Goal: Transaction & Acquisition: Obtain resource

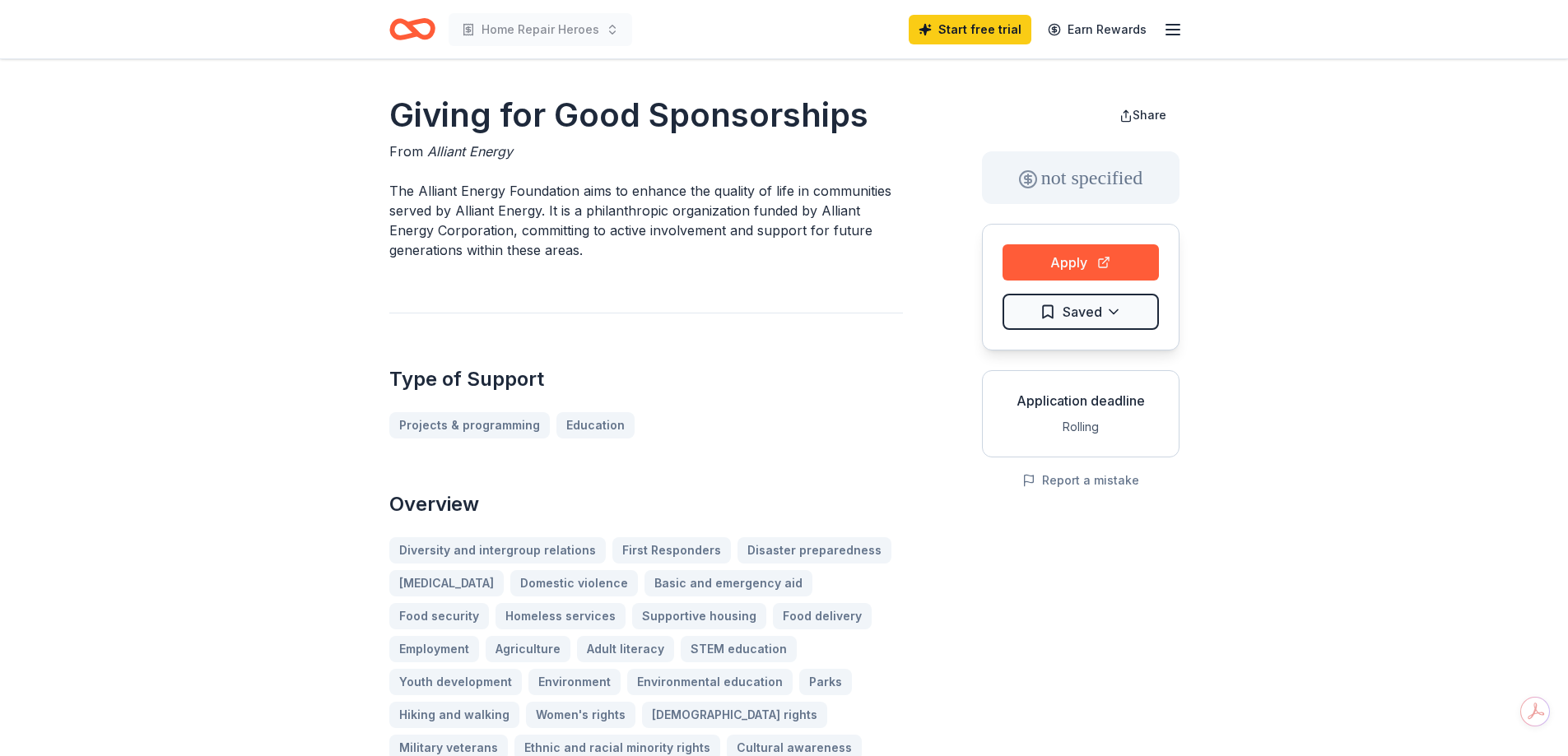
click at [414, 30] on icon "Home" at bounding box center [419, 28] width 26 height 17
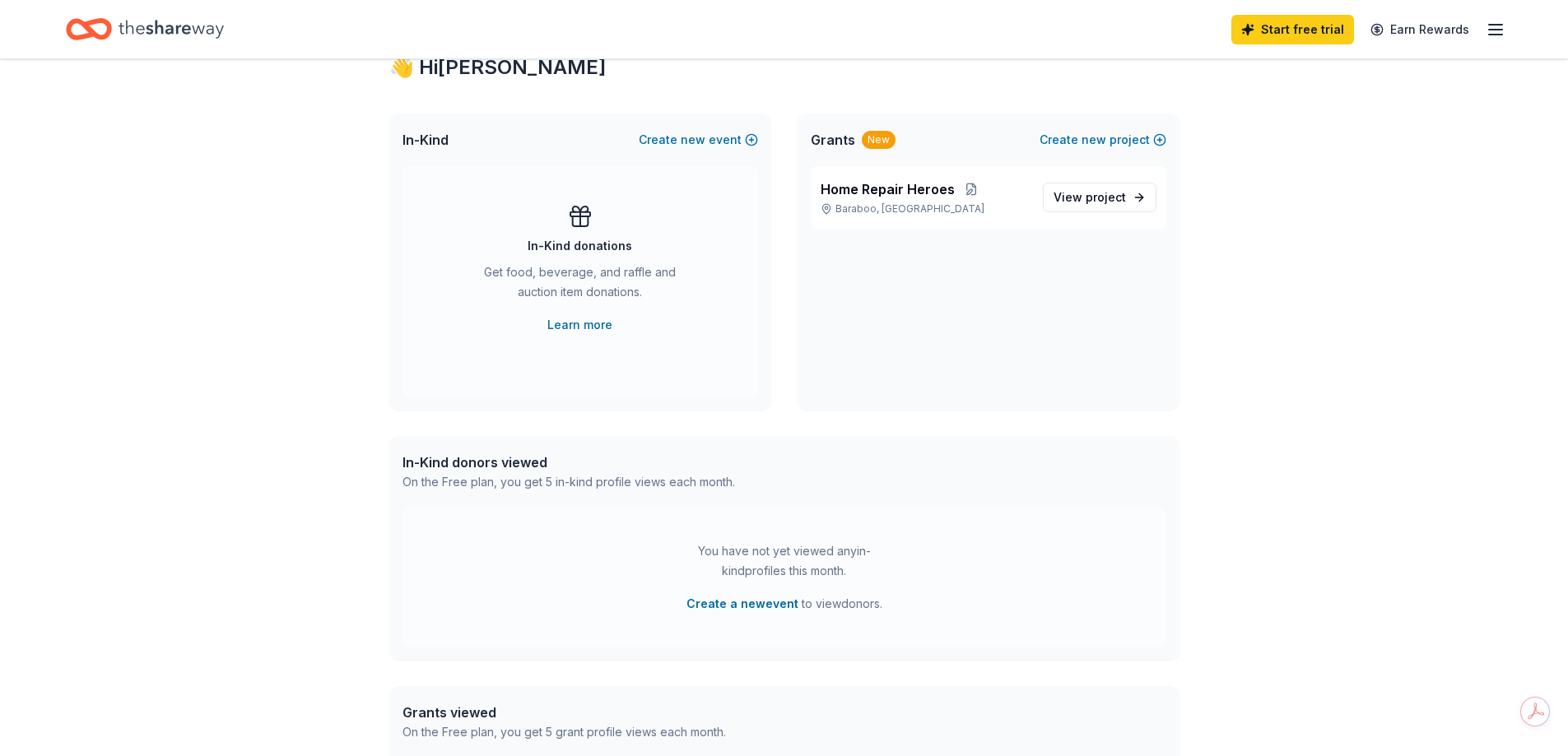
scroll to position [164, 0]
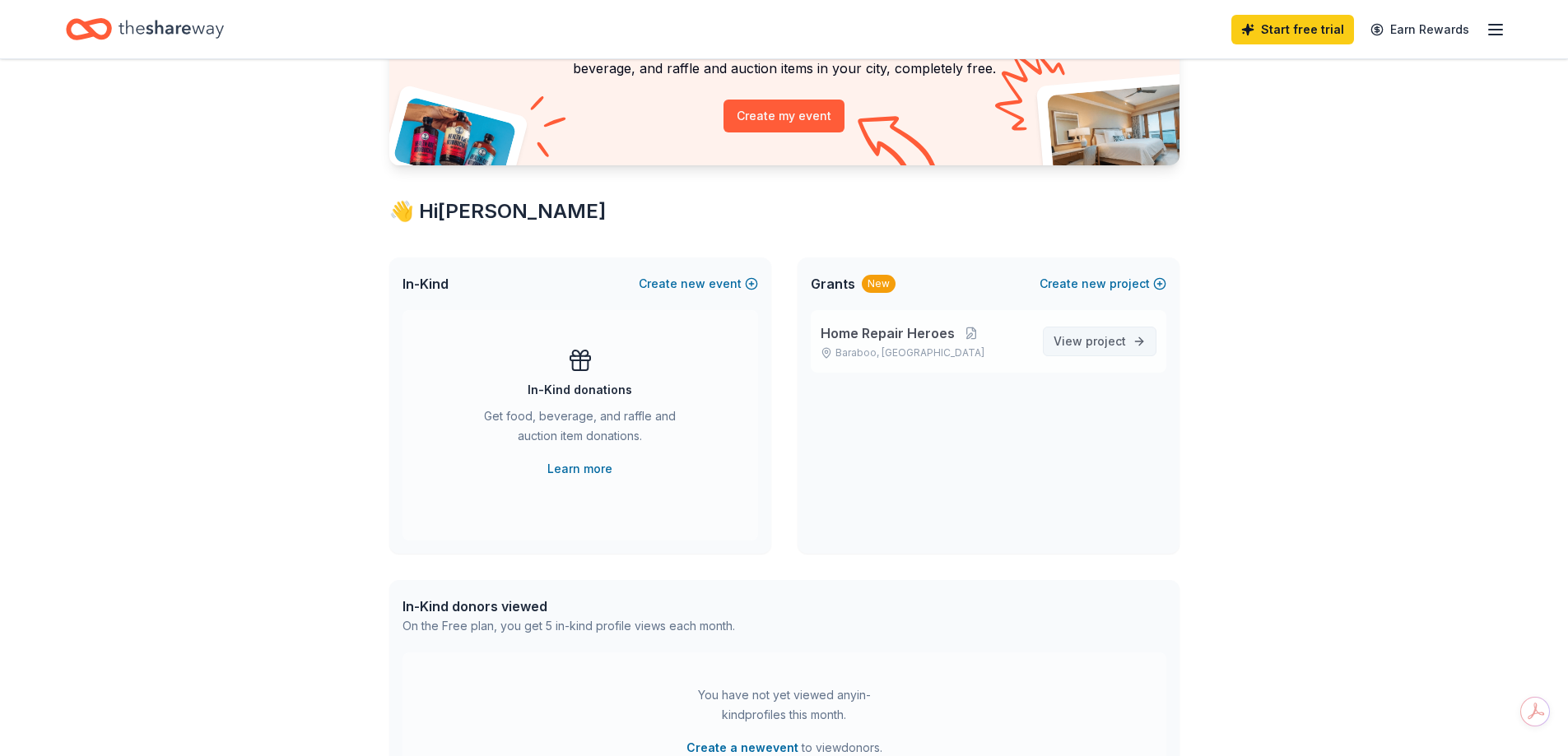
click at [1060, 349] on span "View project" at bounding box center [1090, 341] width 73 height 19
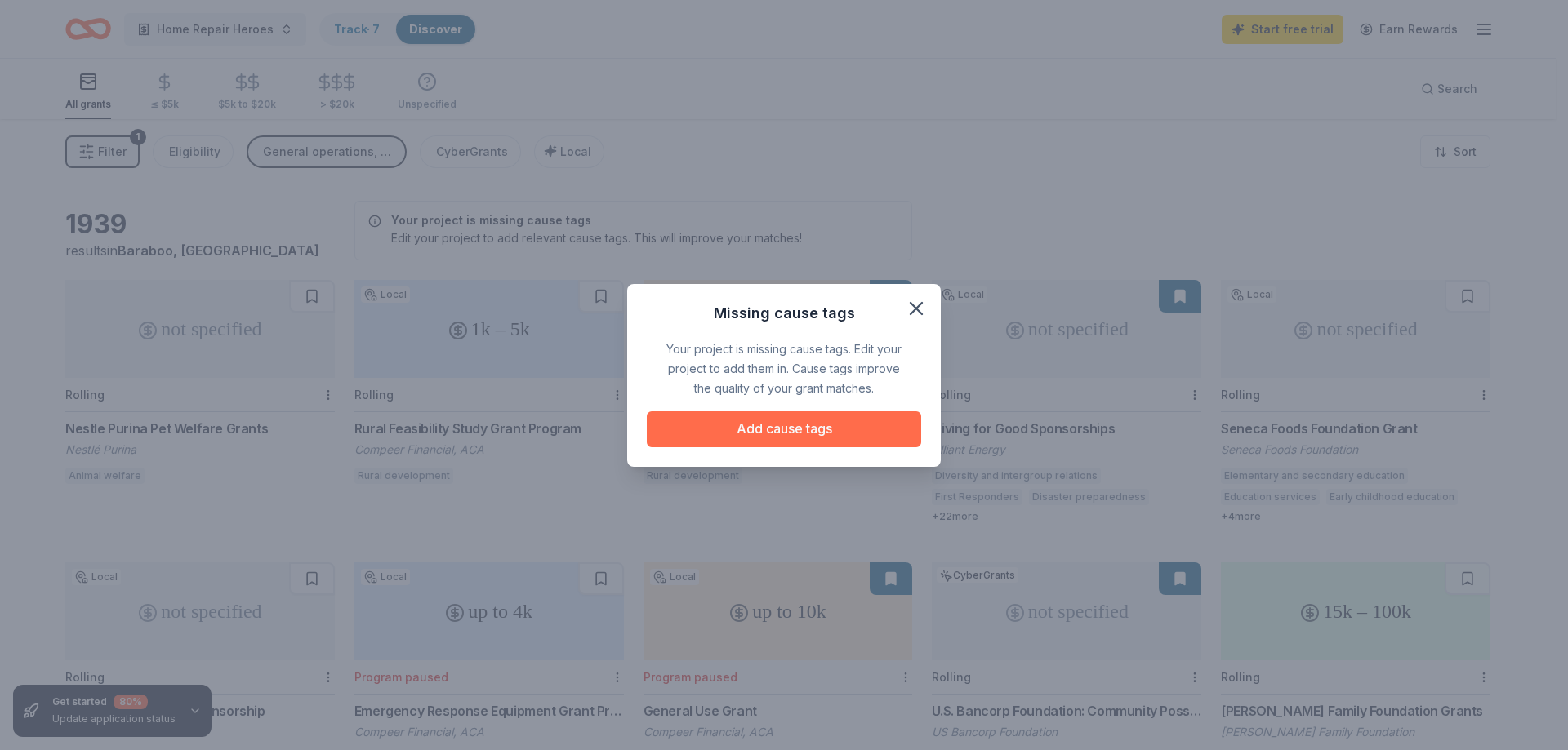
click at [864, 412] on button "Add cause tags" at bounding box center [784, 429] width 275 height 36
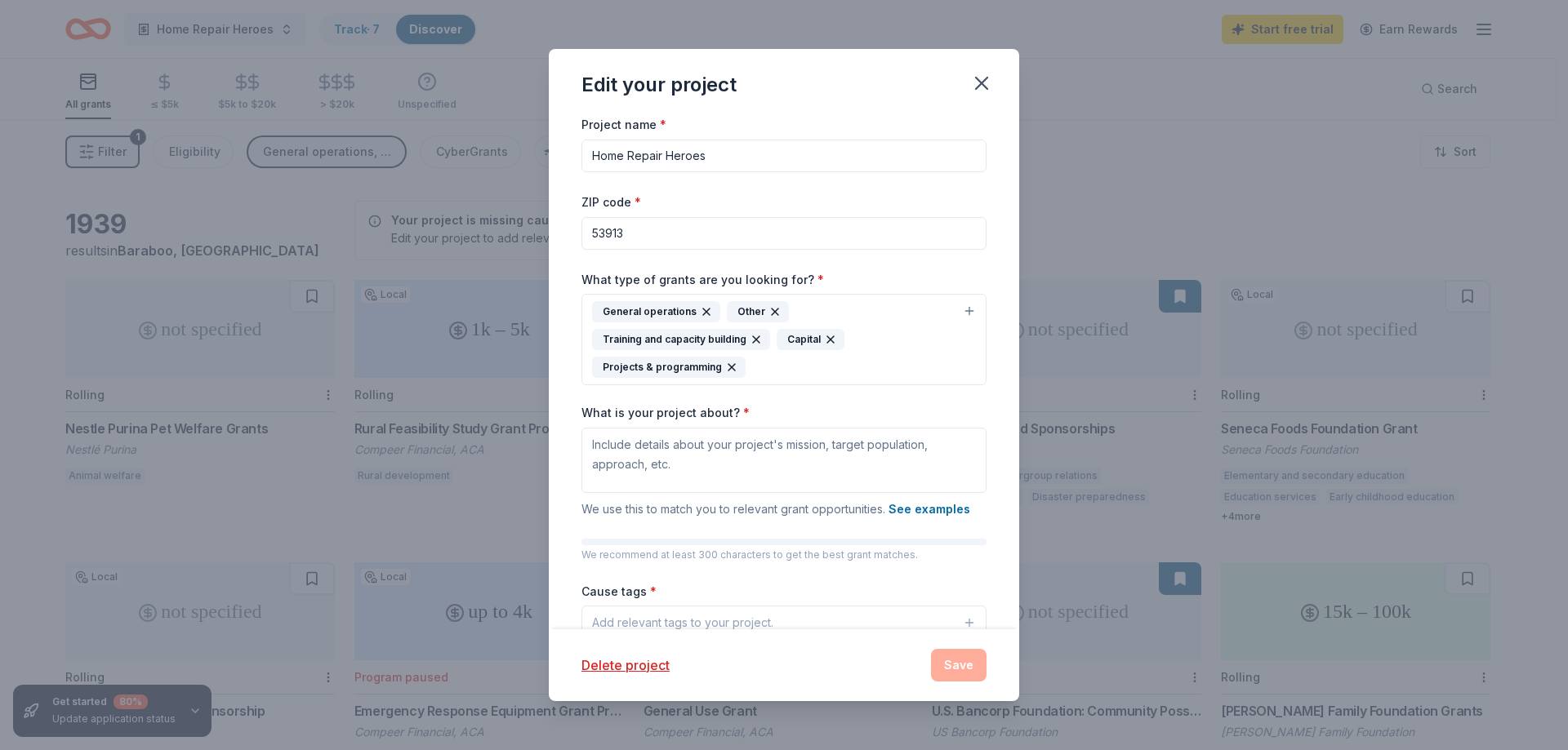
click at [960, 314] on button "General operations Other Training and capacity building Capital Projects & prog…" at bounding box center [784, 339] width 405 height 91
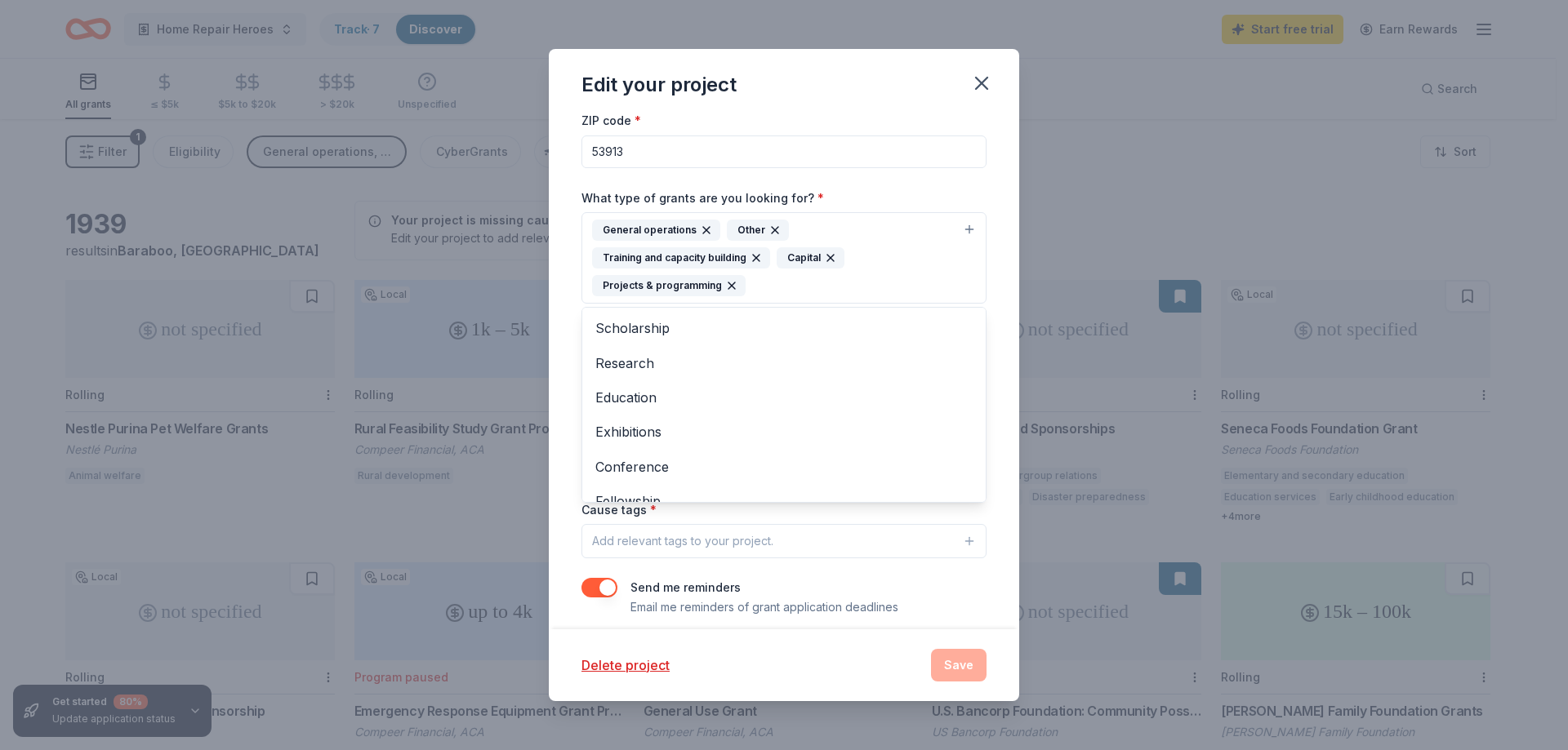
click at [987, 250] on div "Project name * Home Repair Heroes ZIP code * 53913 What type of grants are you …" at bounding box center [784, 371] width 470 height 514
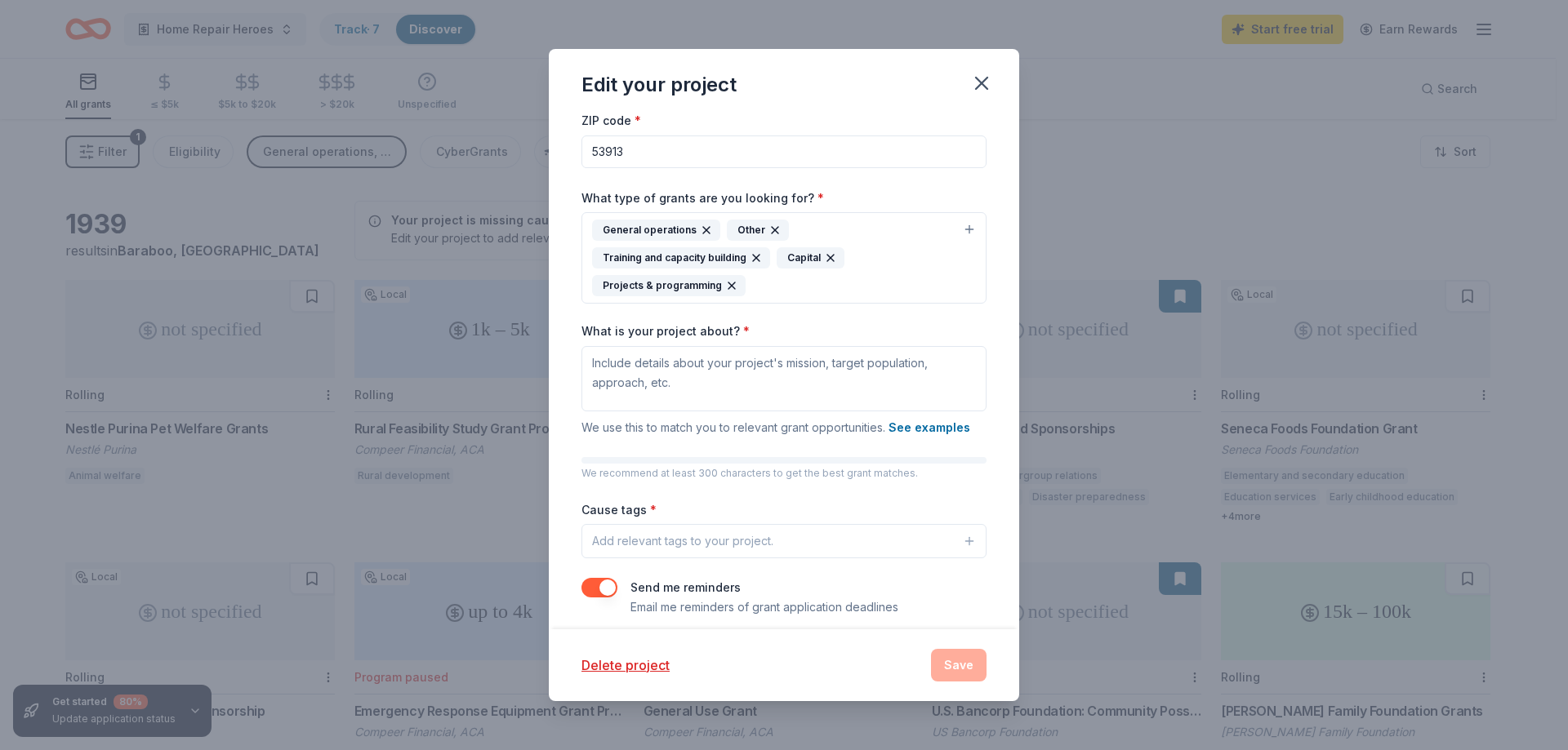
click at [948, 539] on button "Add relevant tags to your project." at bounding box center [784, 540] width 405 height 34
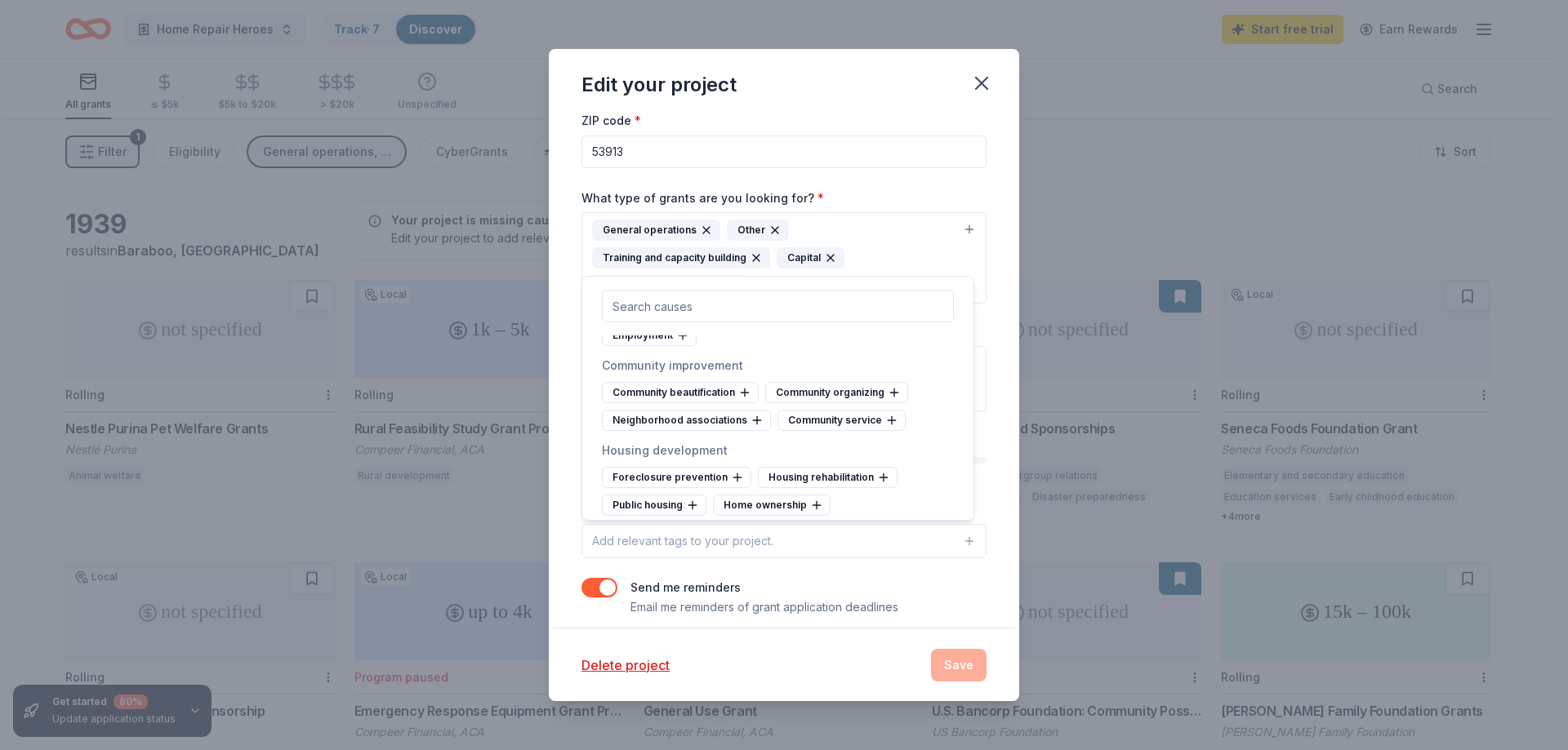
scroll to position [6775, 0]
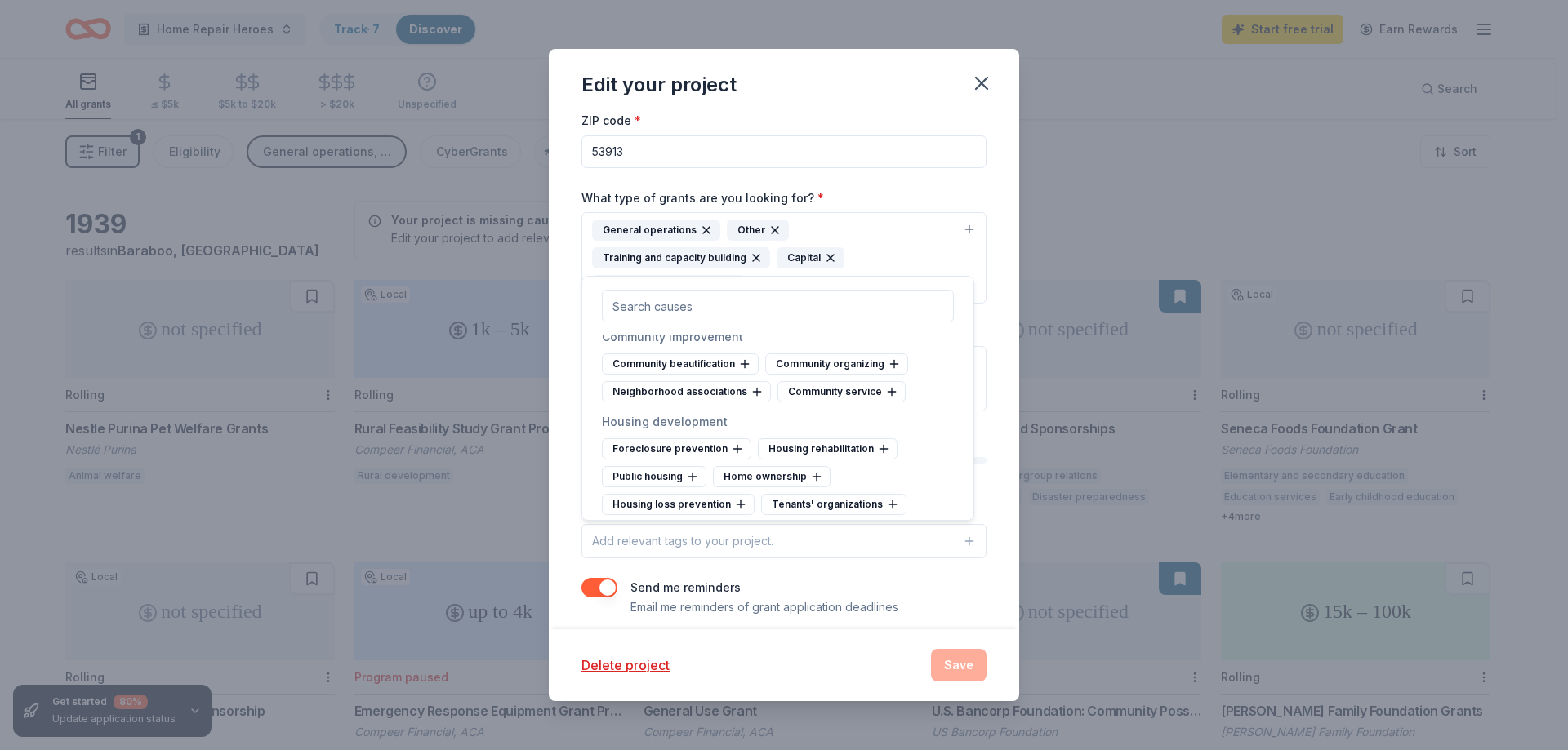
click at [847, 286] on icon at bounding box center [852, 279] width 13 height 13
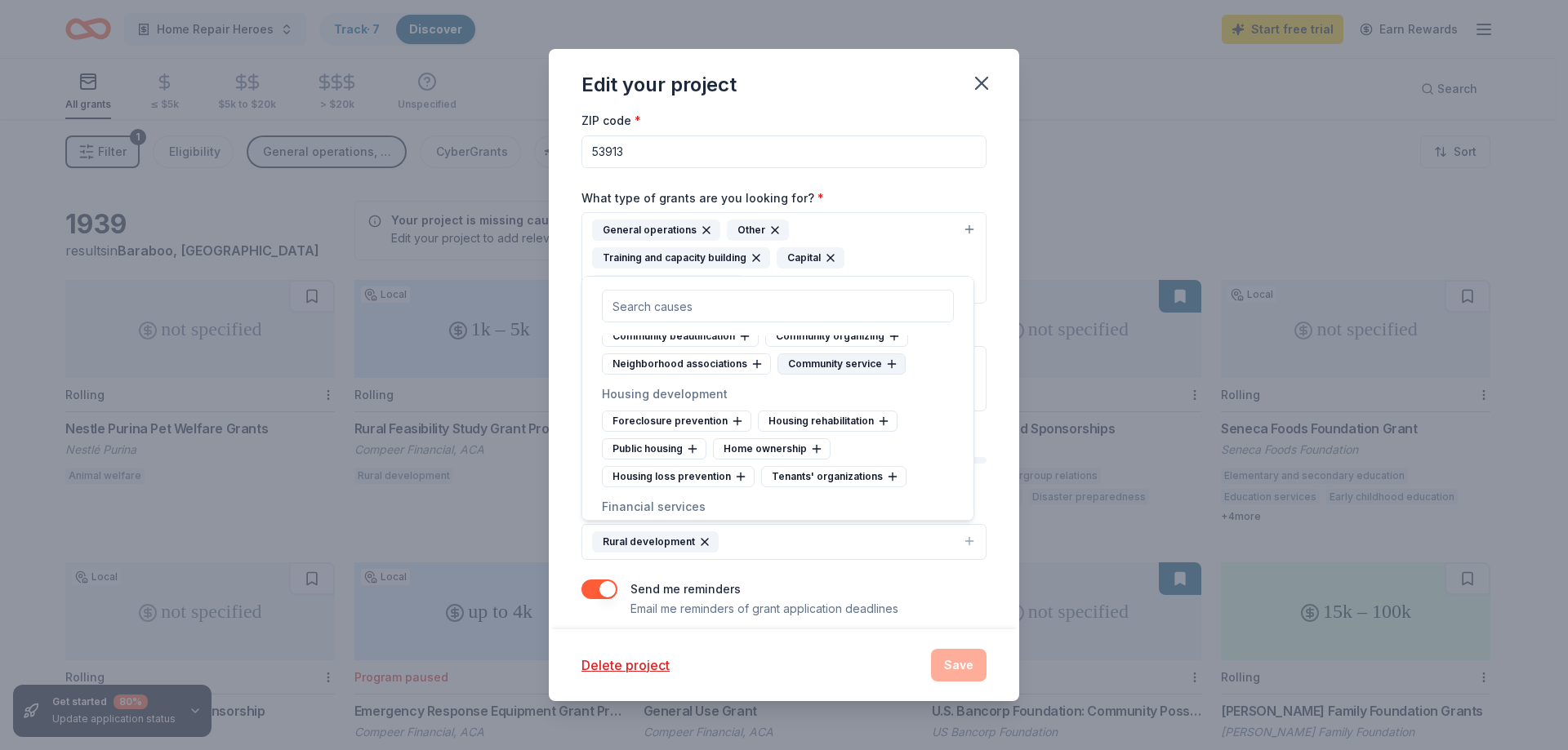
click at [885, 370] on icon at bounding box center [891, 364] width 13 height 13
click at [753, 346] on div "Community beautification" at bounding box center [680, 336] width 157 height 21
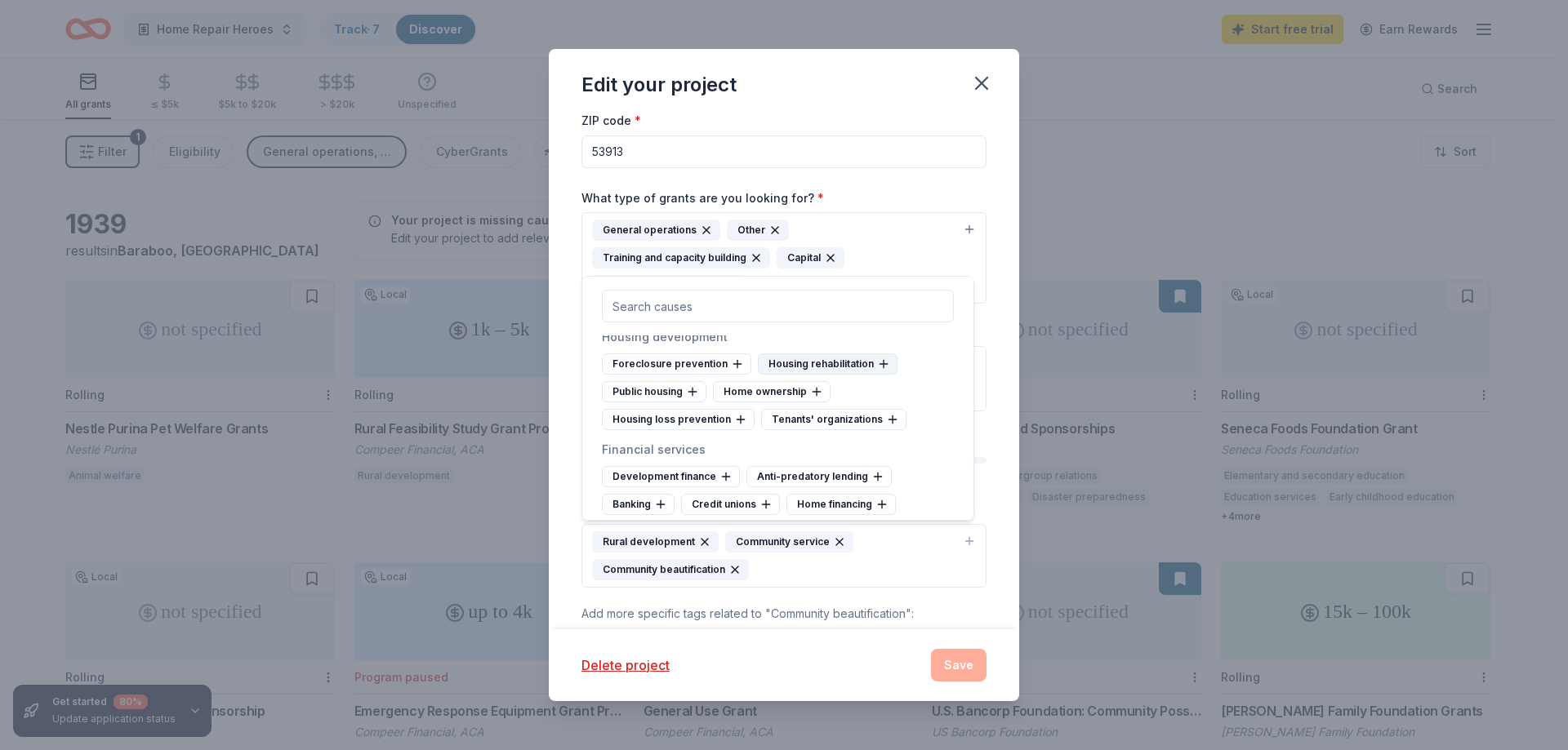
scroll to position [6857, 0]
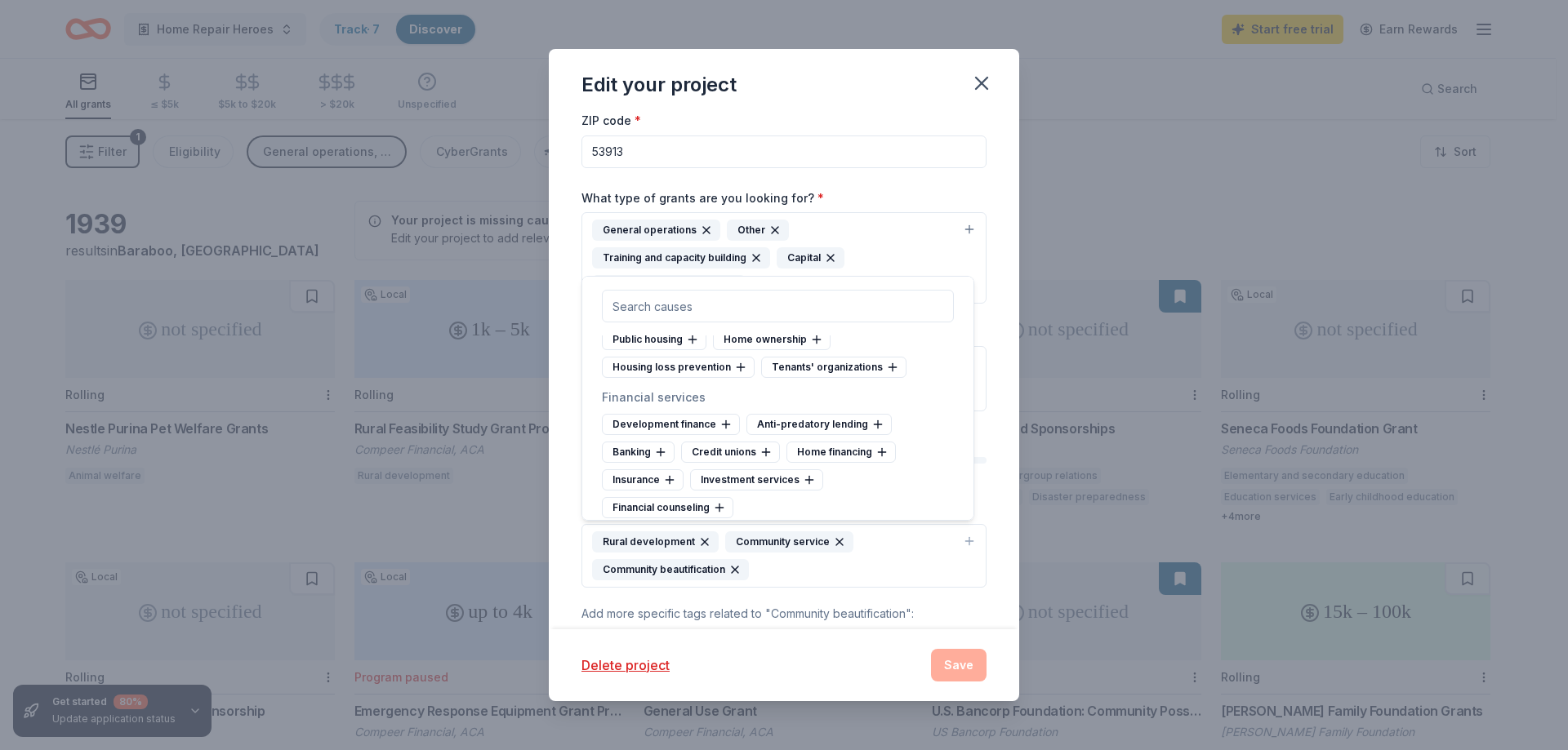
click at [877, 318] on icon at bounding box center [883, 311] width 13 height 13
click at [709, 346] on icon at bounding box center [705, 339] width 13 height 13
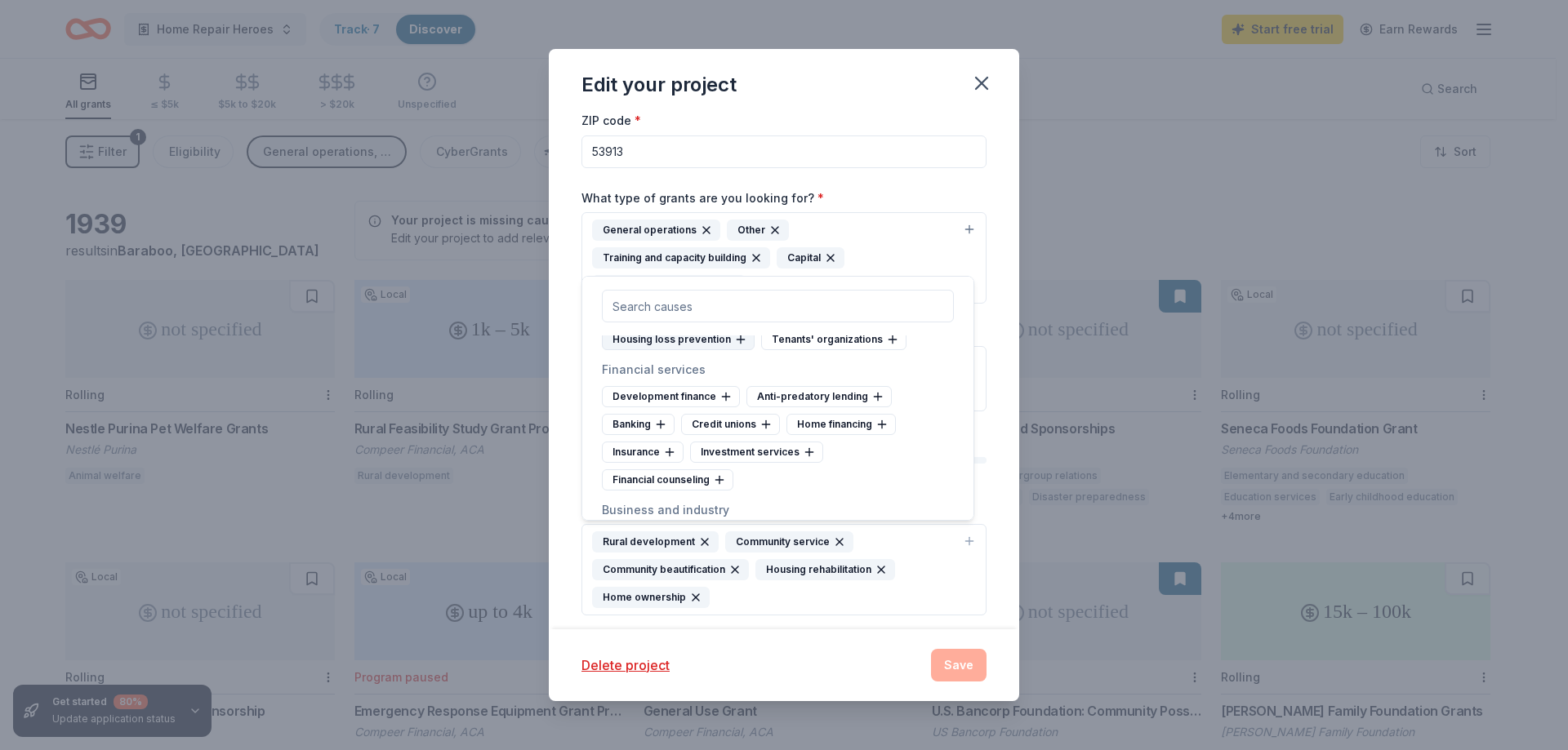
click at [735, 346] on icon at bounding box center [741, 339] width 13 height 13
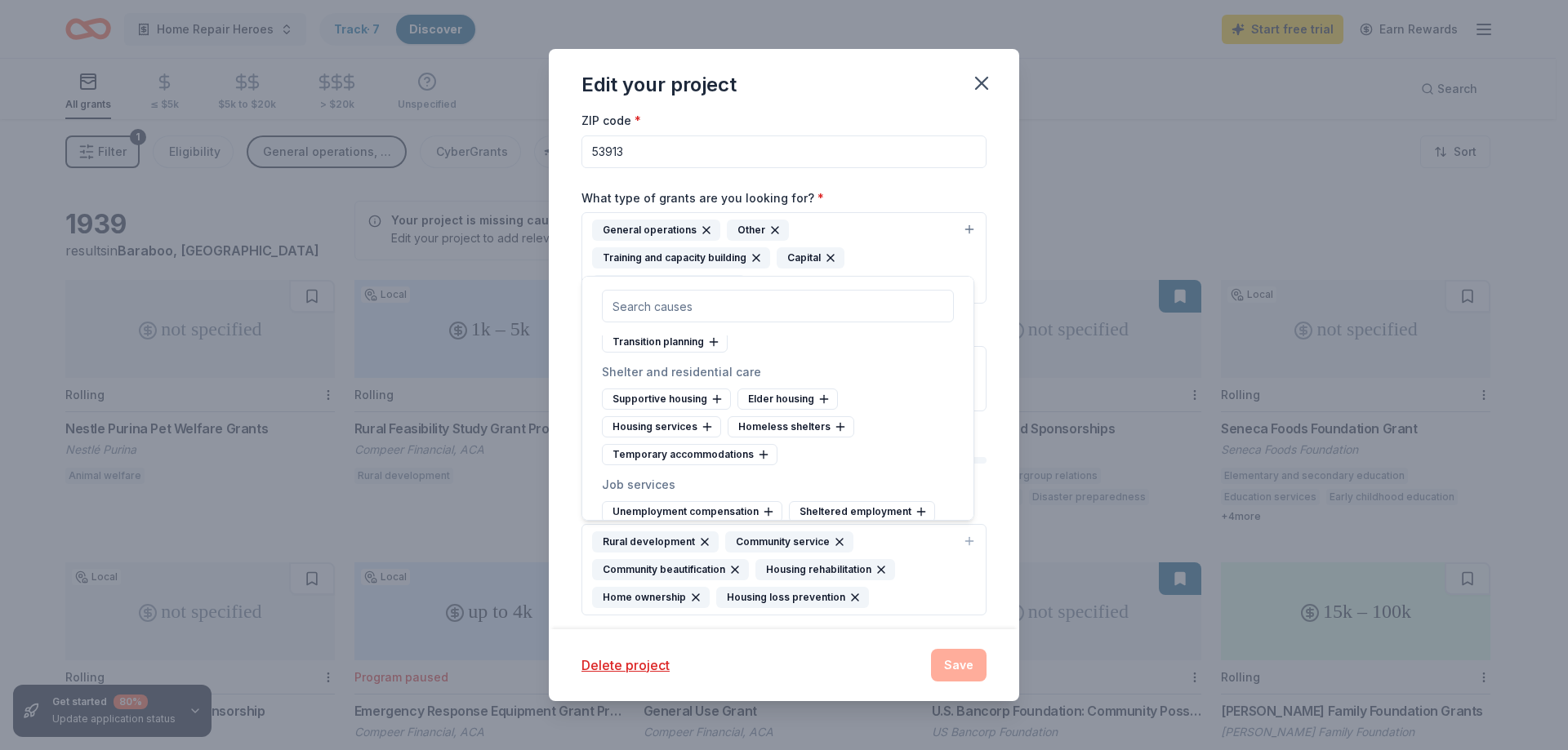
scroll to position [9224, 0]
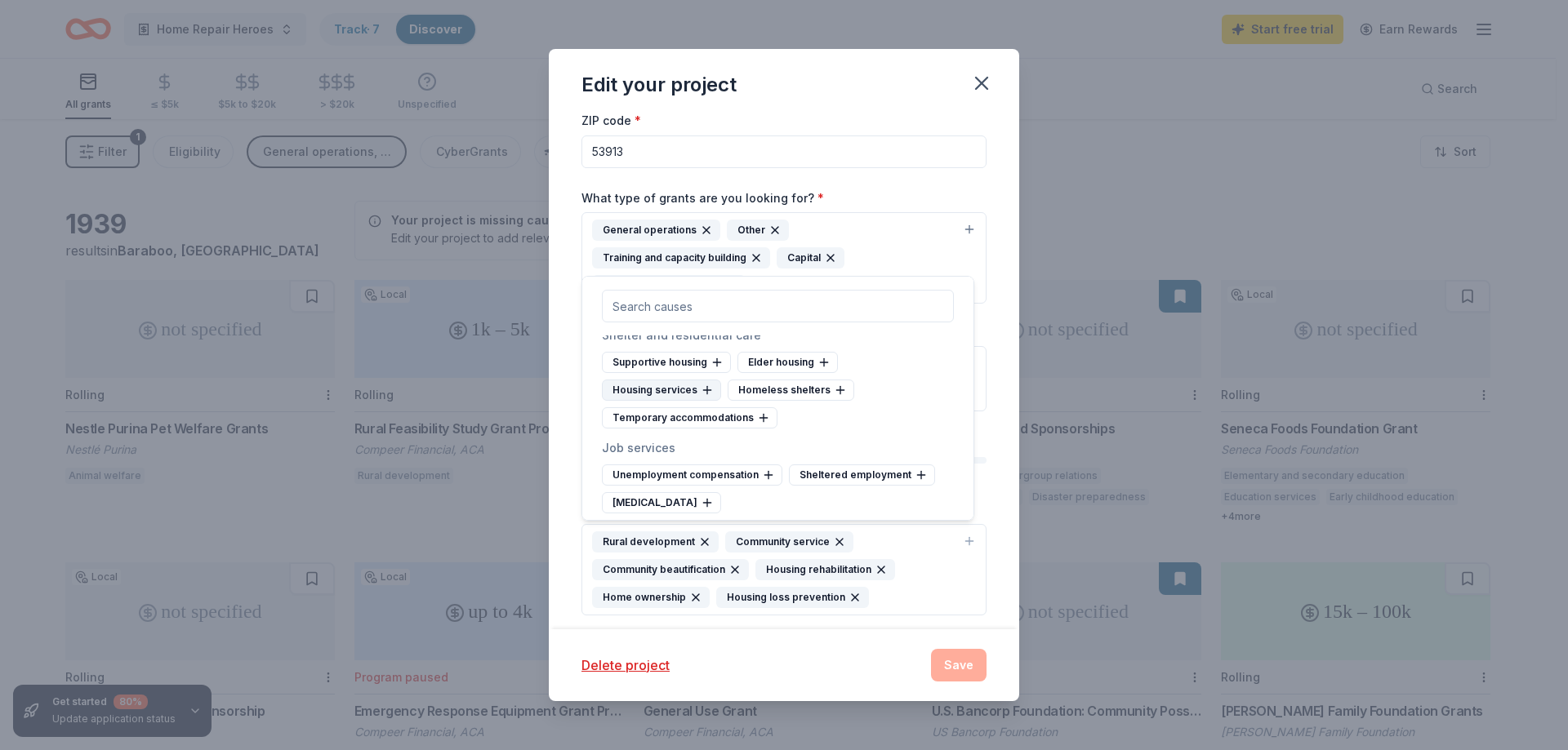
click at [704, 396] on icon at bounding box center [706, 389] width 13 height 13
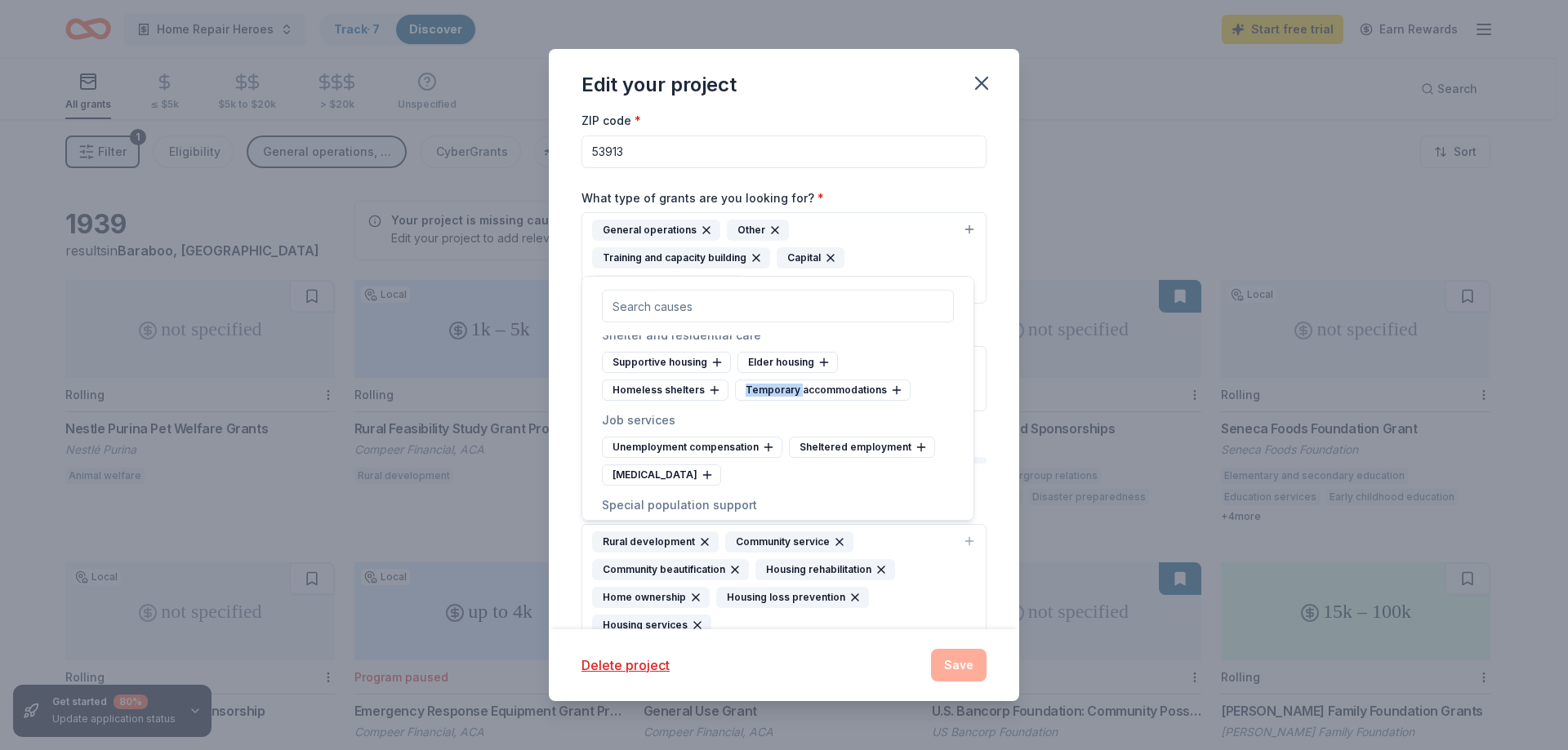
click at [708, 396] on icon at bounding box center [714, 389] width 13 height 13
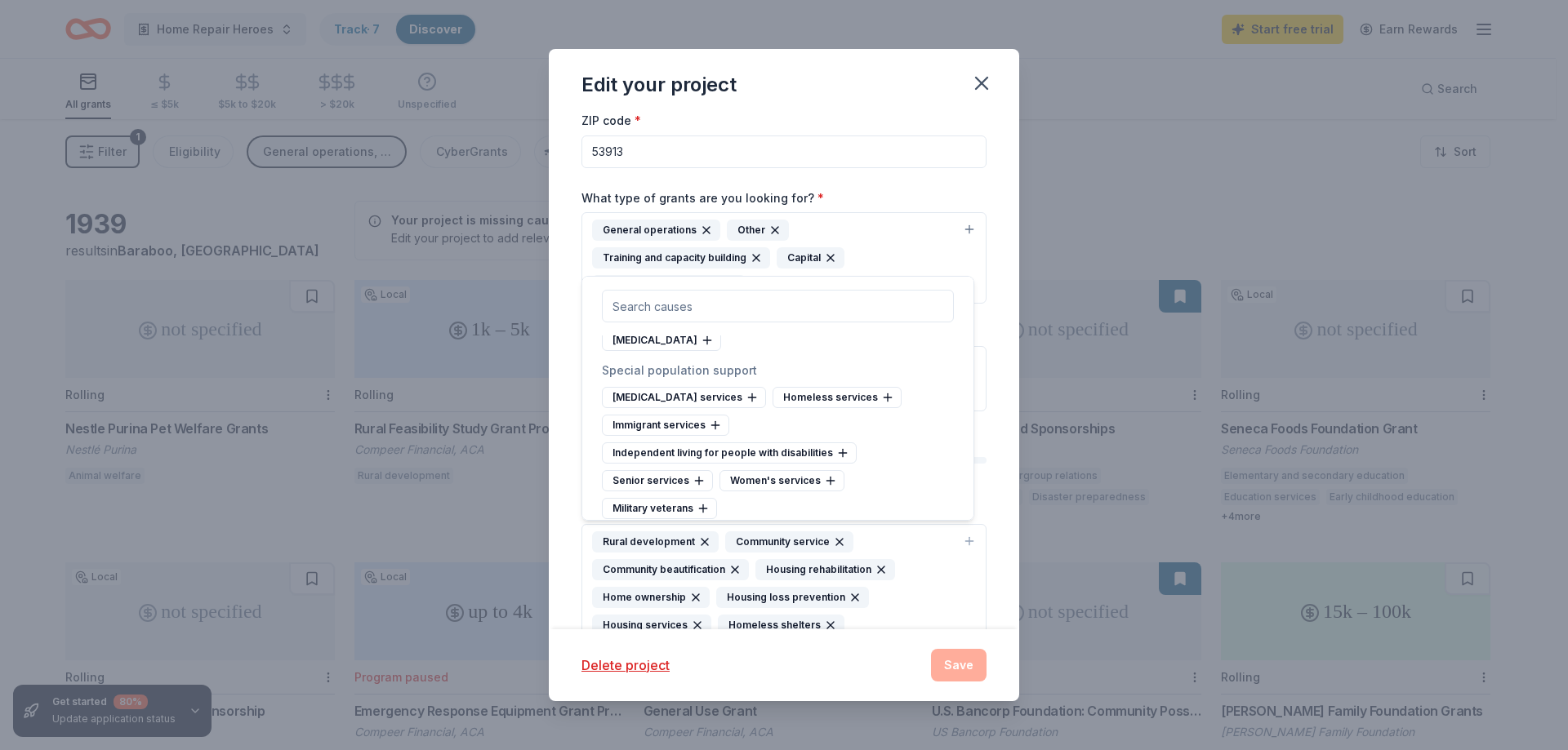
scroll to position [9387, 0]
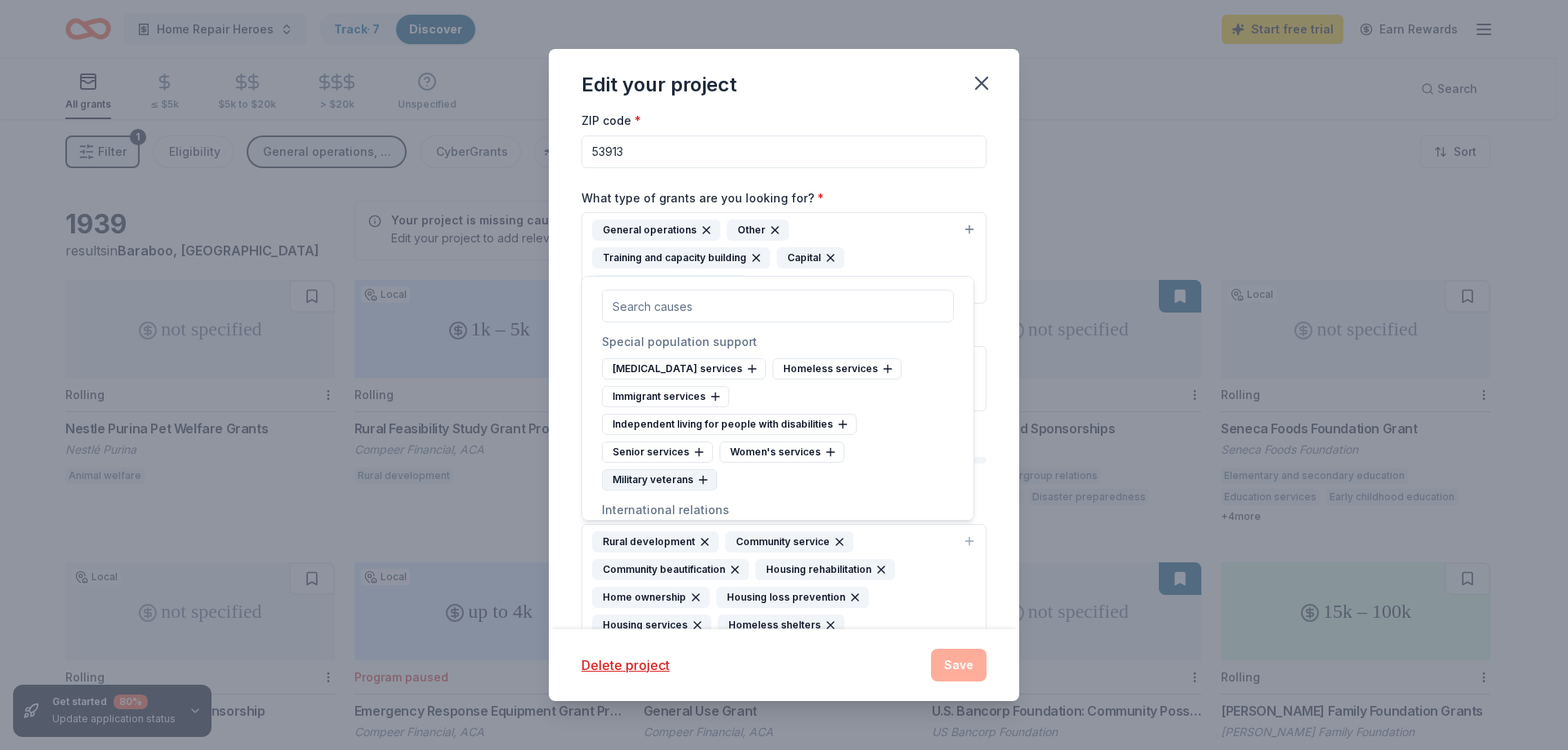
click at [702, 487] on icon at bounding box center [703, 480] width 13 height 13
click at [698, 459] on icon at bounding box center [698, 452] width 13 height 13
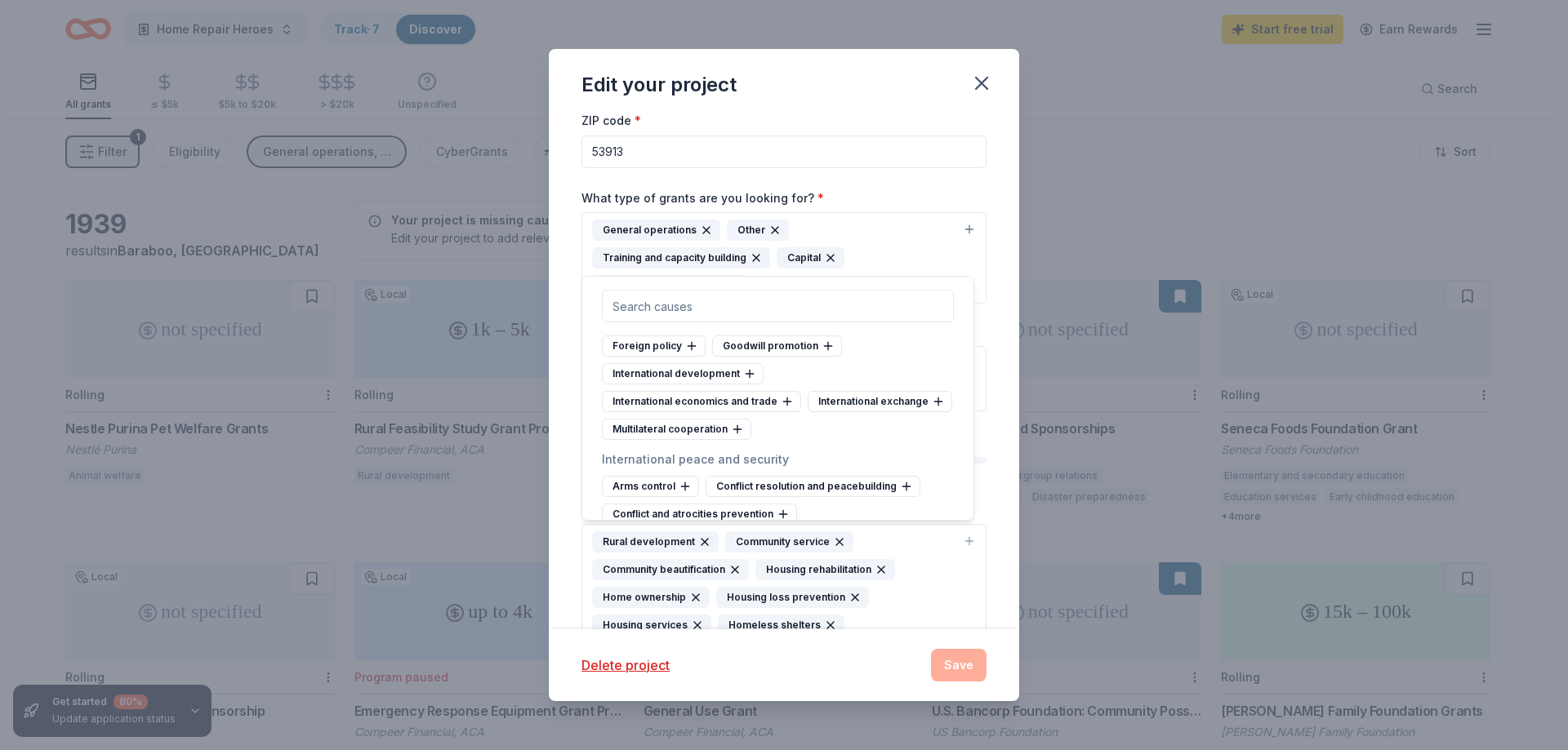
scroll to position [9596, 0]
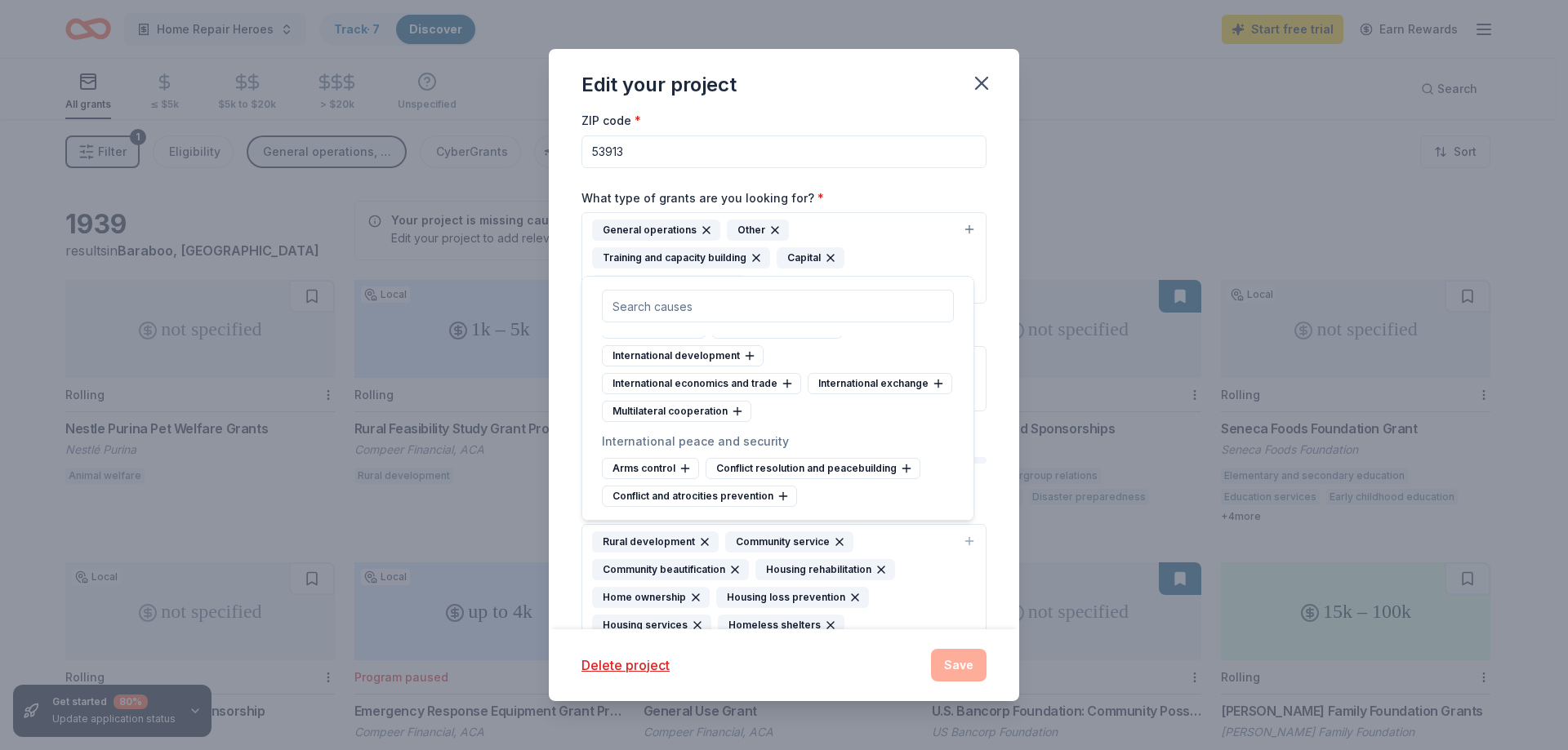
click at [873, 681] on div "Delete project Save" at bounding box center [784, 665] width 405 height 32
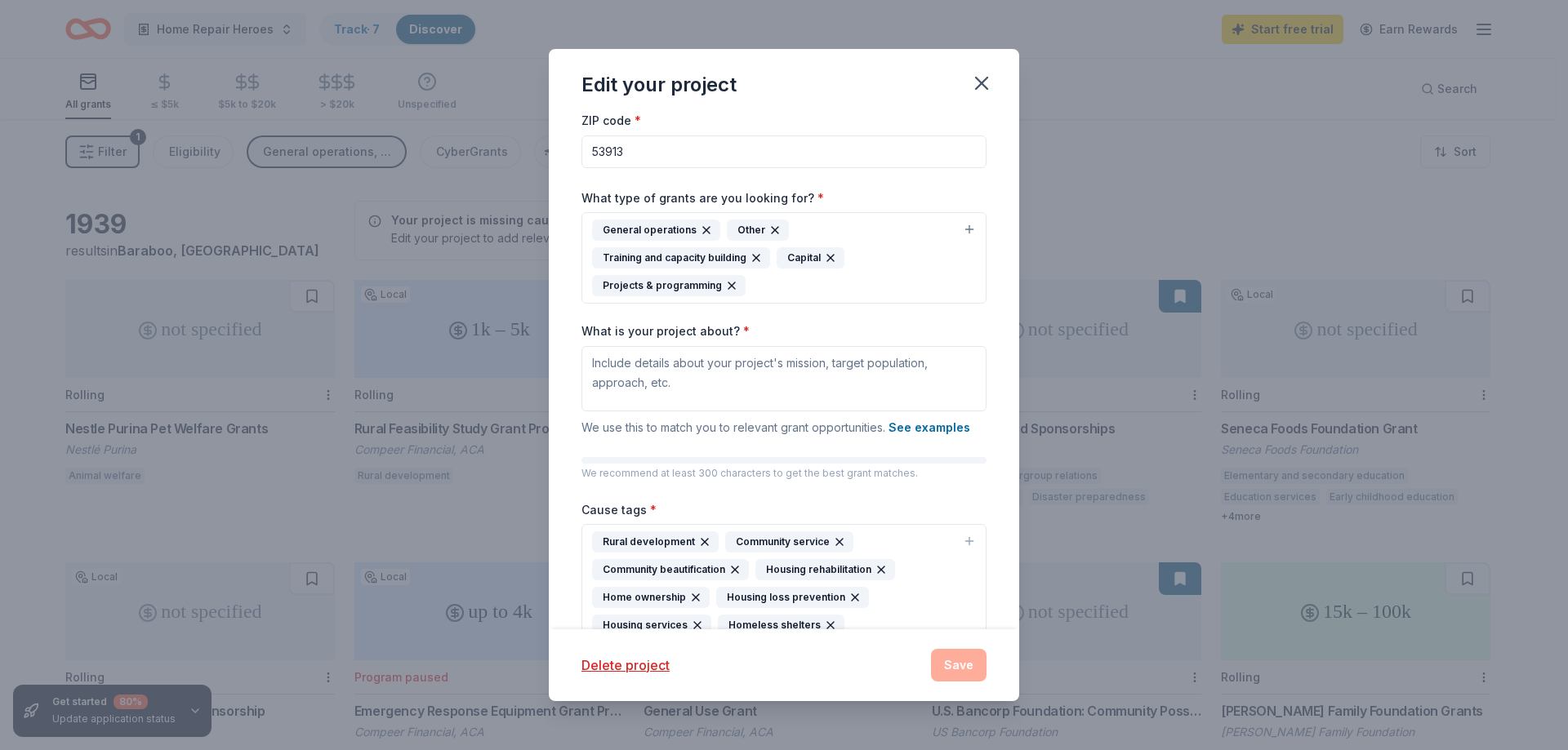
click at [951, 681] on div "Delete project Save" at bounding box center [784, 665] width 405 height 32
click at [938, 667] on div "Delete project Save" at bounding box center [784, 665] width 405 height 32
click at [975, 87] on icon "button" at bounding box center [982, 83] width 23 height 23
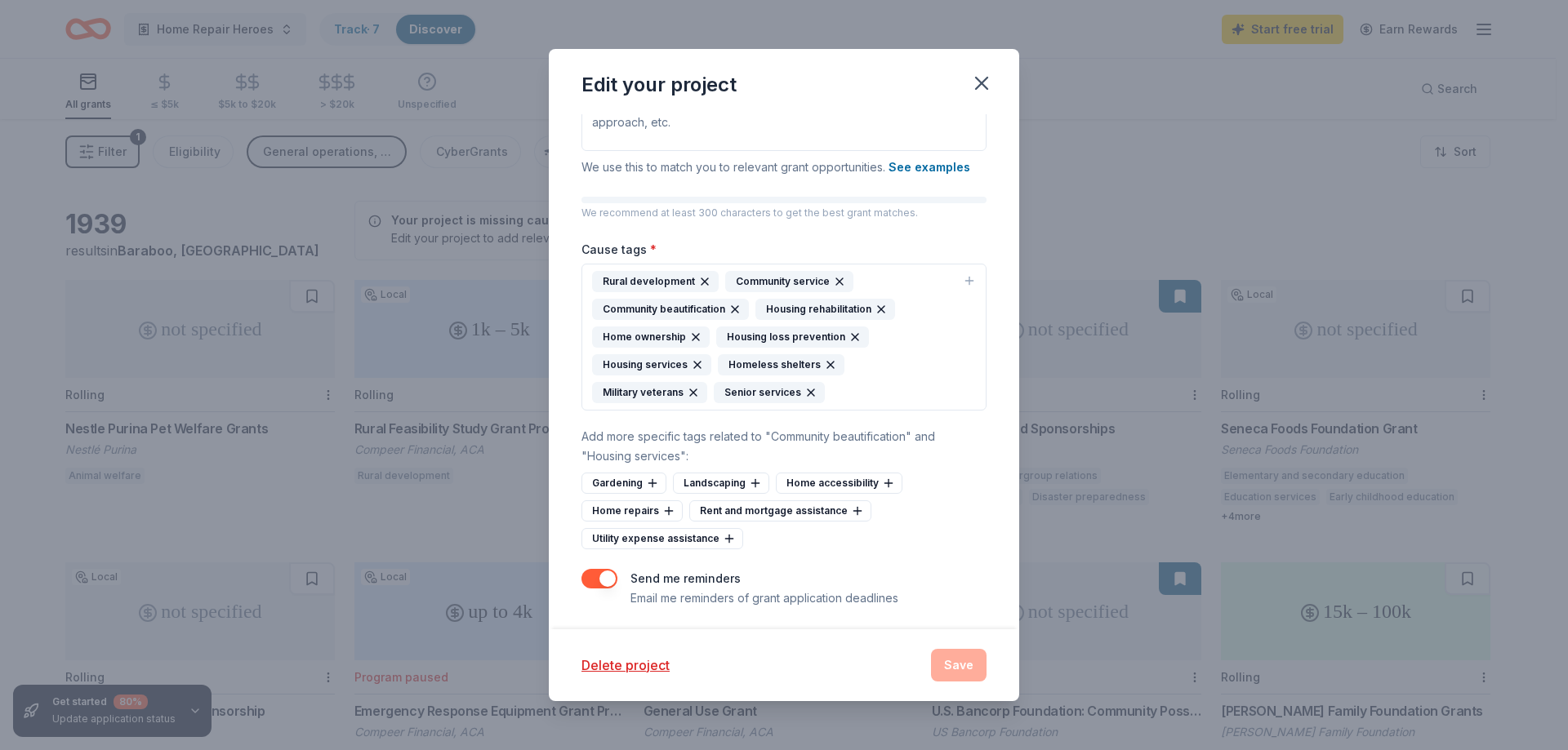
scroll to position [346, 0]
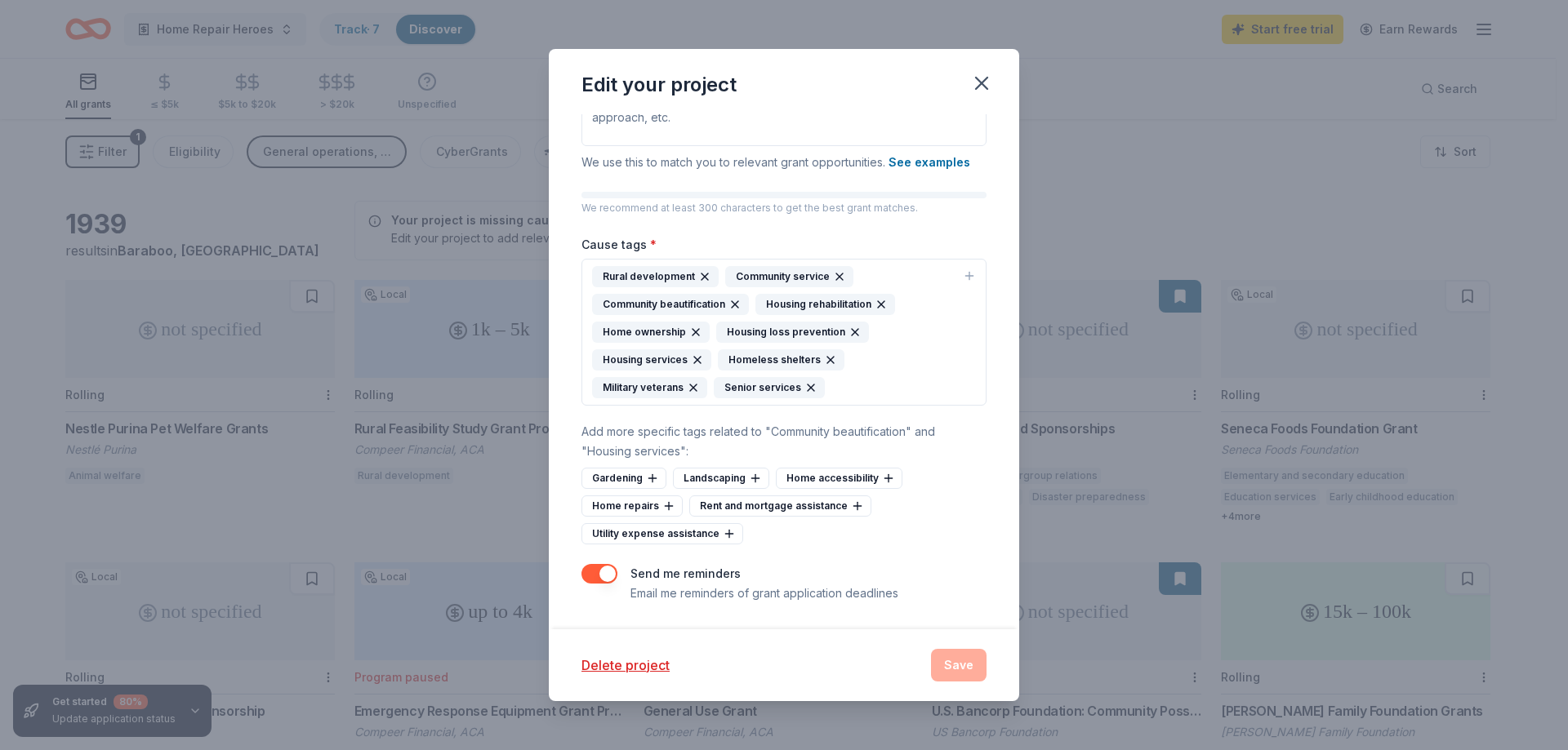
click at [963, 668] on div "Delete project Save" at bounding box center [784, 665] width 405 height 32
click at [963, 671] on div "Delete project Save" at bounding box center [784, 665] width 405 height 32
click at [882, 474] on icon at bounding box center [888, 478] width 13 height 13
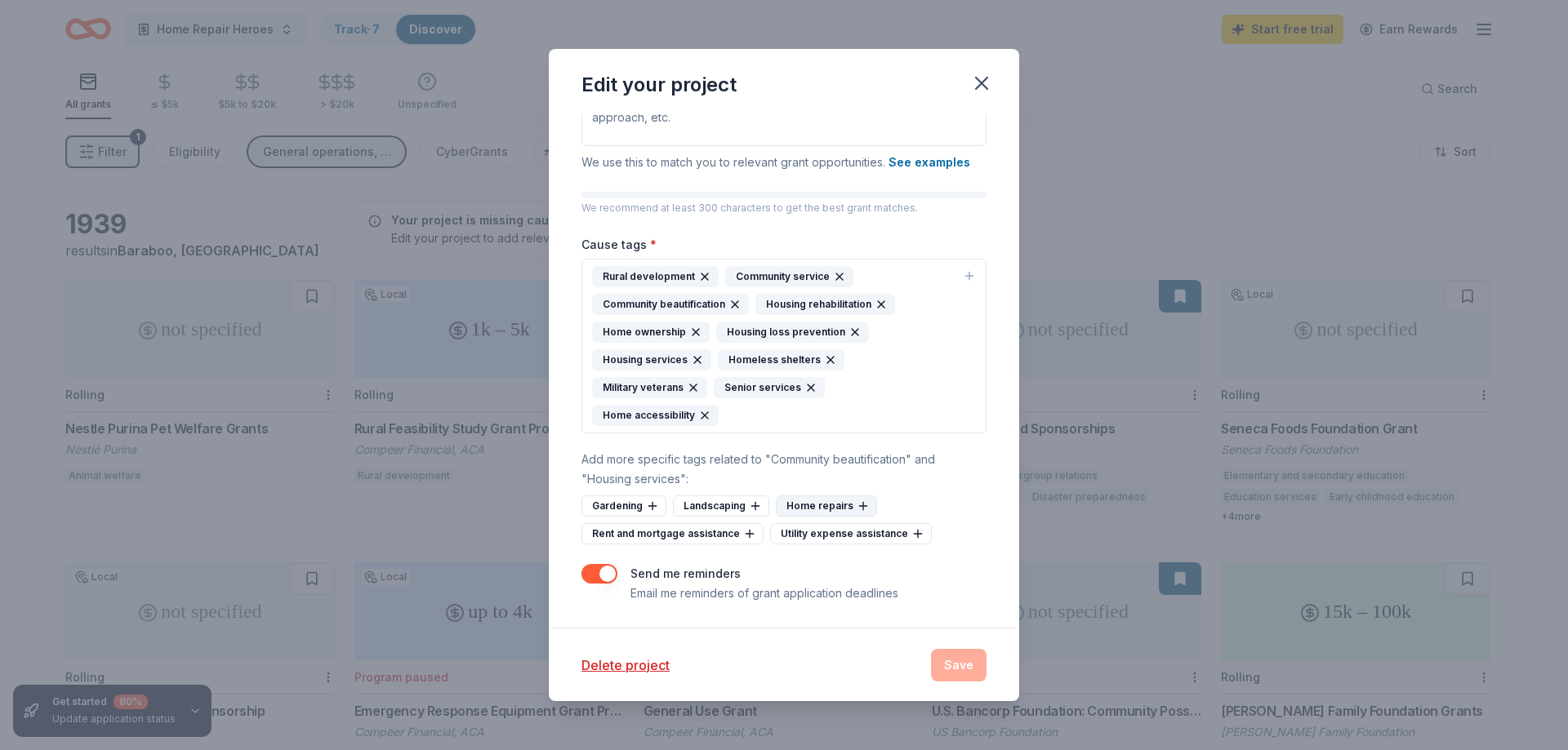
click at [860, 501] on icon at bounding box center [863, 506] width 13 height 13
click at [890, 653] on div "Delete project Save" at bounding box center [784, 665] width 405 height 32
click at [934, 671] on div "Delete project Save" at bounding box center [784, 665] width 405 height 32
click at [936, 670] on div "Delete project Save" at bounding box center [784, 665] width 405 height 32
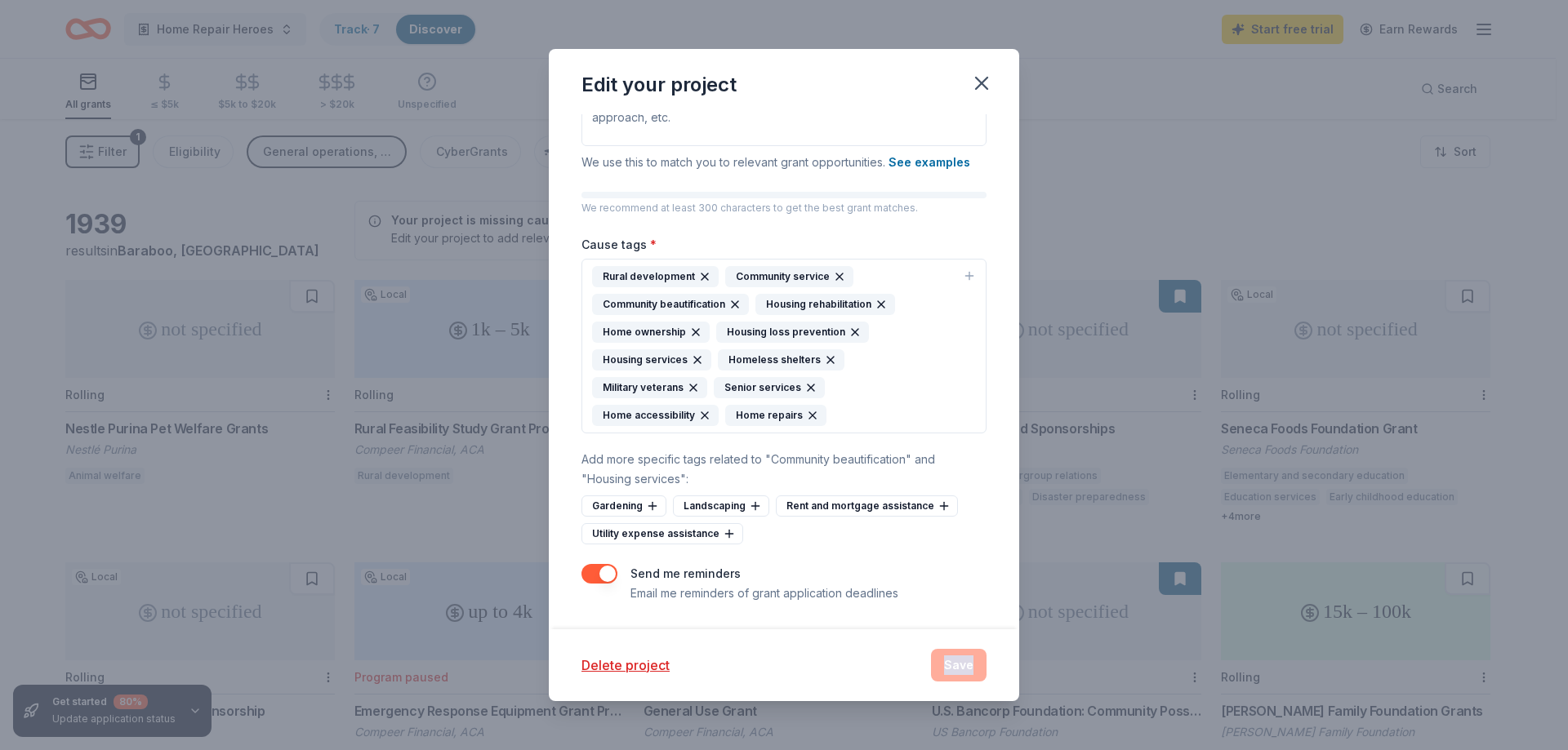
drag, startPoint x: 936, startPoint y: 670, endPoint x: 905, endPoint y: 661, distance: 32.3
click at [936, 671] on div "Delete project Save" at bounding box center [784, 665] width 405 height 32
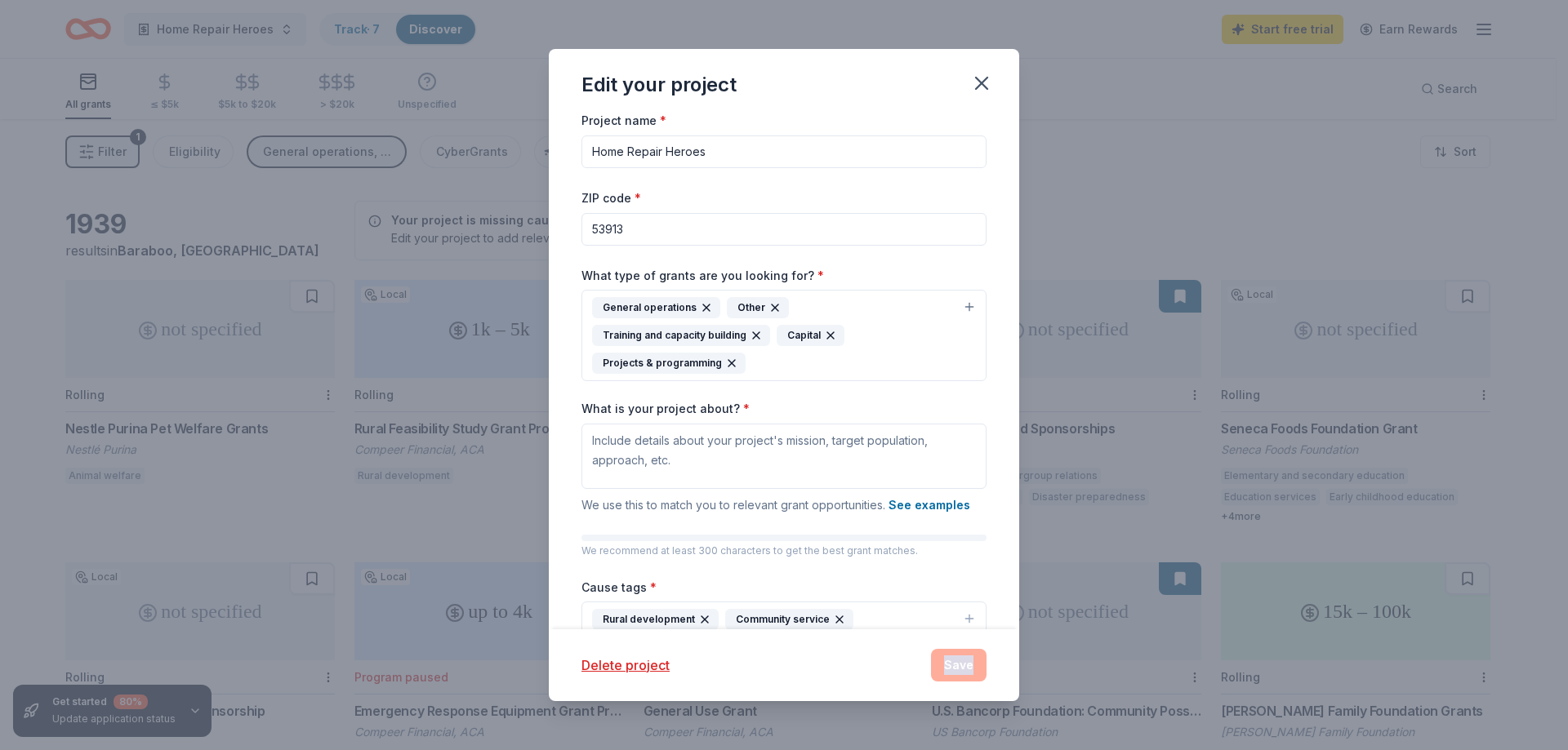
scroll to position [0, 0]
click at [788, 147] on input "Home Repair Heroes" at bounding box center [784, 155] width 405 height 32
click at [758, 246] on input "53913" at bounding box center [784, 233] width 405 height 32
click at [918, 296] on button "General operations Other Training and capacity building Capital Projects & prog…" at bounding box center [784, 339] width 405 height 91
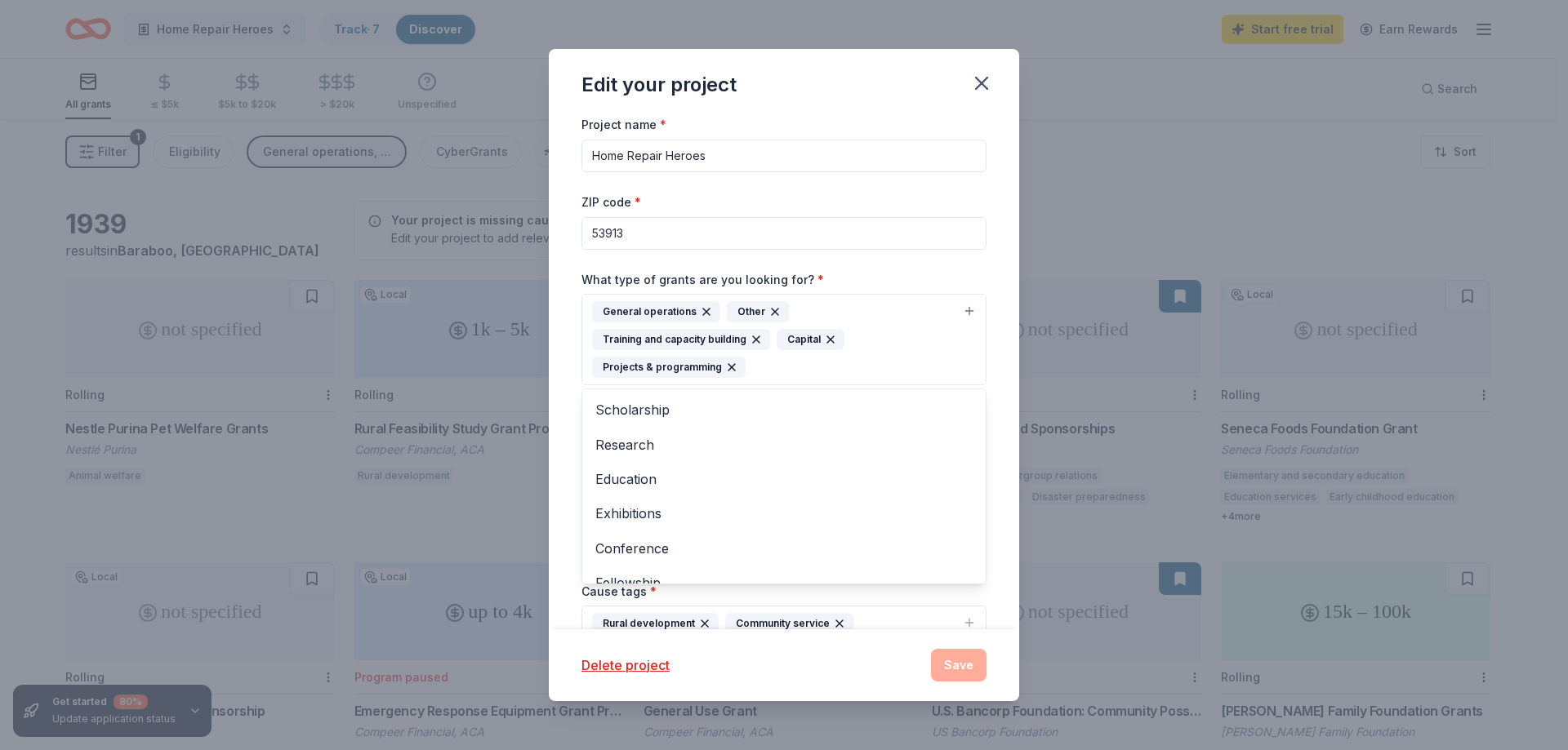
click at [975, 280] on div "Project name * Home Repair Heroes ZIP code * 53913 What type of grants are you …" at bounding box center [784, 371] width 470 height 514
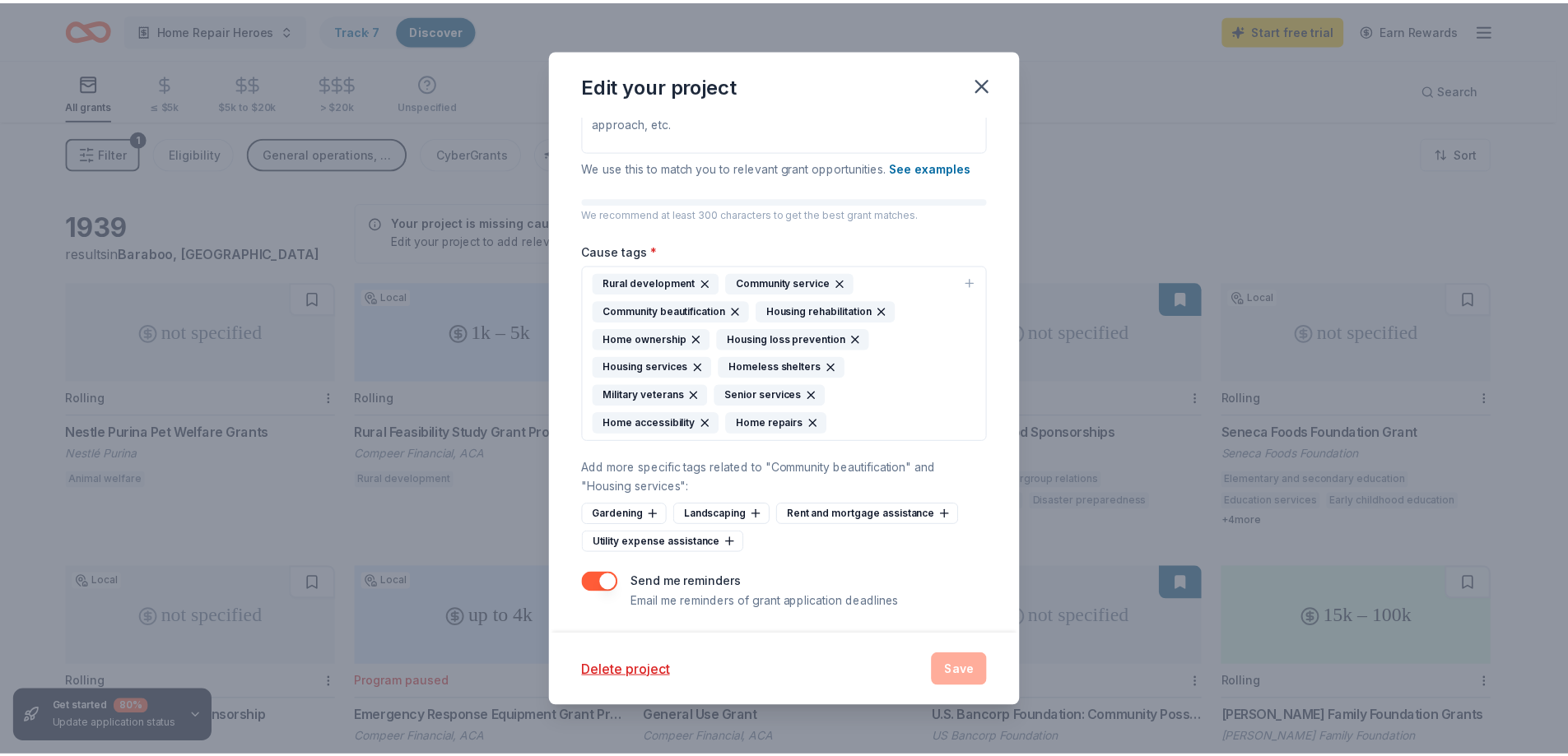
scroll to position [349, 0]
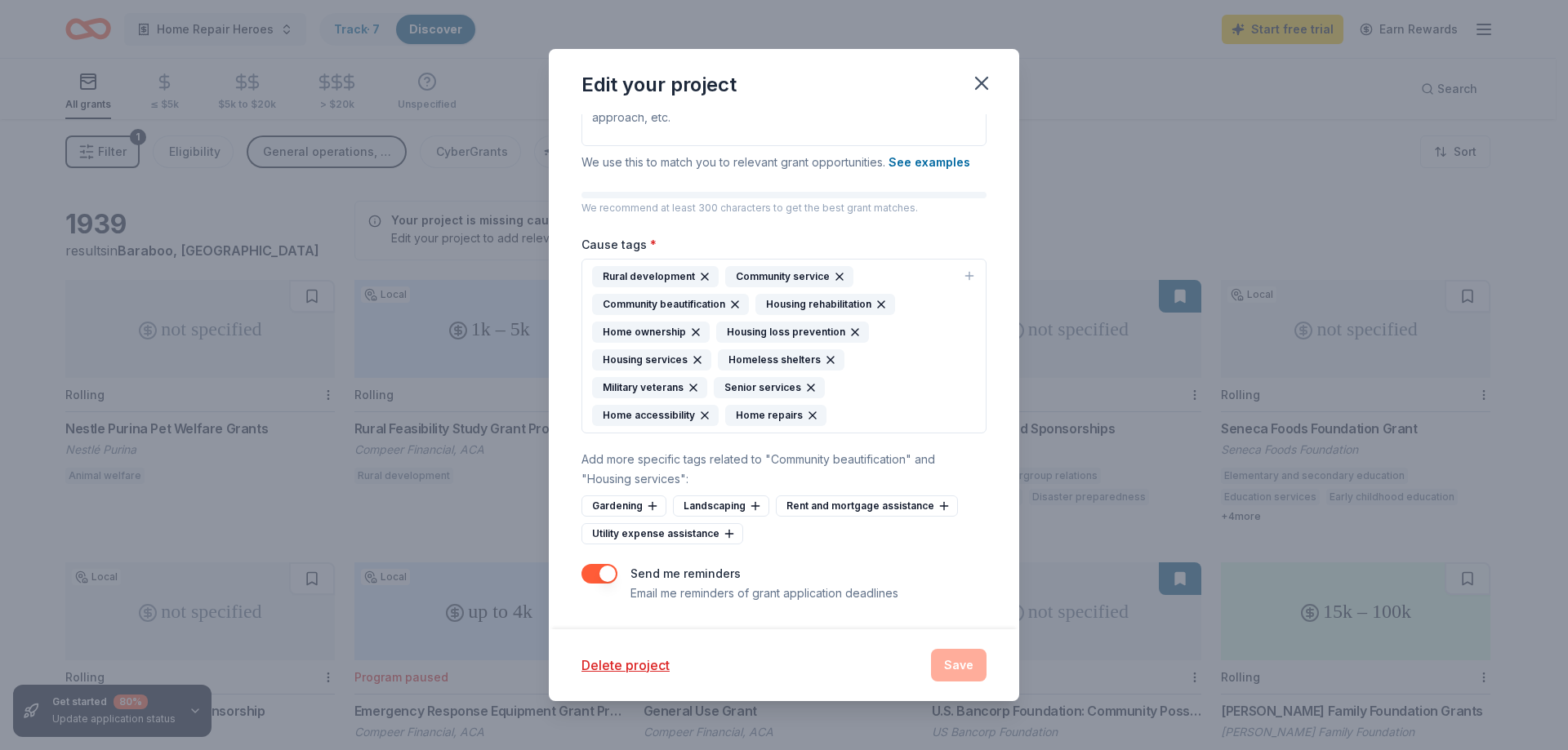
drag, startPoint x: 981, startPoint y: 622, endPoint x: 1012, endPoint y: 385, distance: 239.0
click at [982, 618] on div "Project name * Home Repair Heroes ZIP code * 53913 What type of grants are you …" at bounding box center [784, 371] width 470 height 514
click at [987, 69] on button "button" at bounding box center [981, 82] width 36 height 36
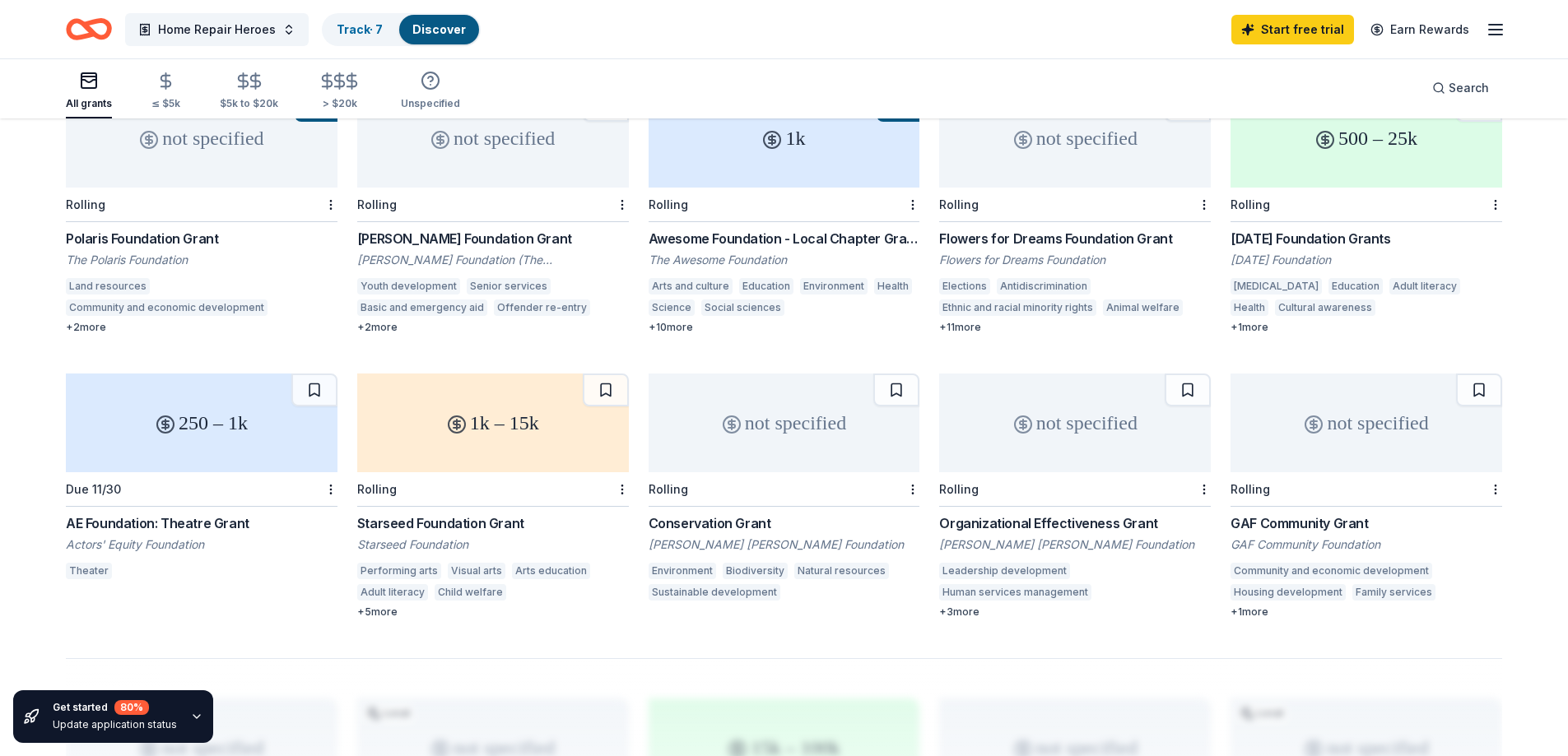
scroll to position [764, 0]
click at [1280, 524] on div "GAF Community Grant" at bounding box center [1365, 523] width 272 height 19
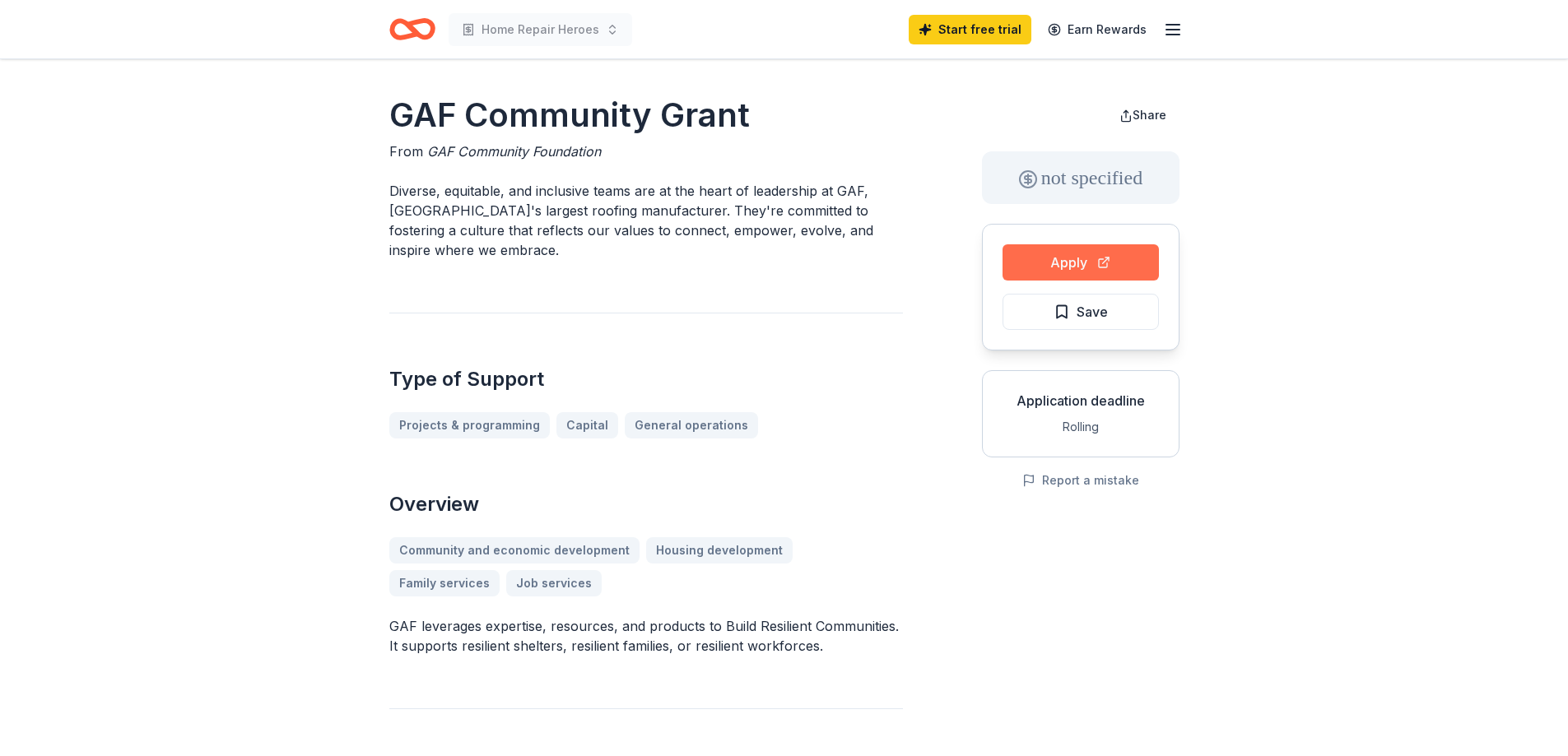
click at [1124, 256] on button "Apply" at bounding box center [1080, 262] width 157 height 36
